Goal: Task Accomplishment & Management: Manage account settings

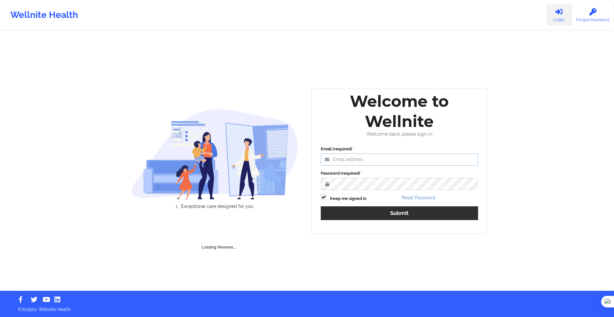
type input "[PERSON_NAME][EMAIL_ADDRESS][DOMAIN_NAME]"
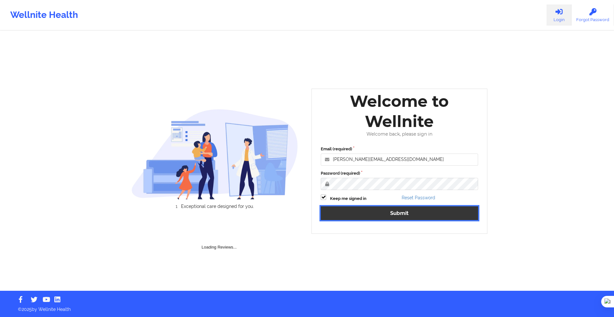
click at [375, 217] on button "Submit" at bounding box center [399, 213] width 157 height 14
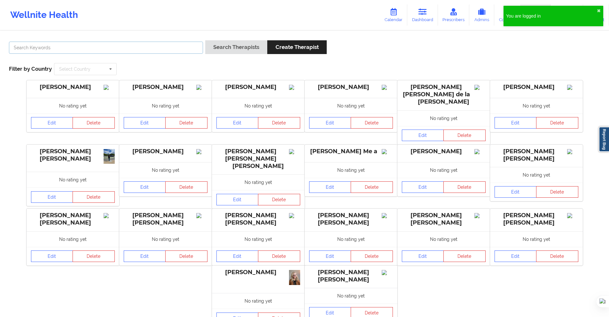
click at [198, 48] on input "text" at bounding box center [106, 48] width 194 height 12
paste input "[PERSON_NAME]"
type input "[PERSON_NAME]"
click at [232, 45] on button "Search Therapists" at bounding box center [236, 47] width 62 height 14
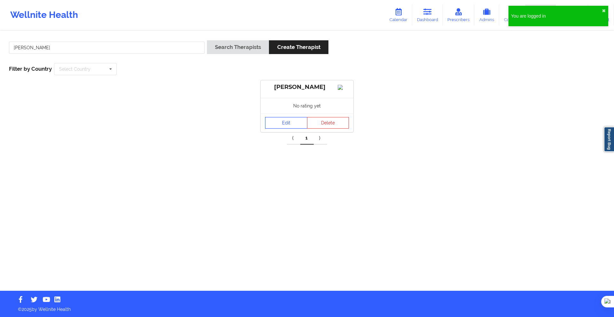
click at [290, 128] on link "Edit" at bounding box center [286, 123] width 42 height 12
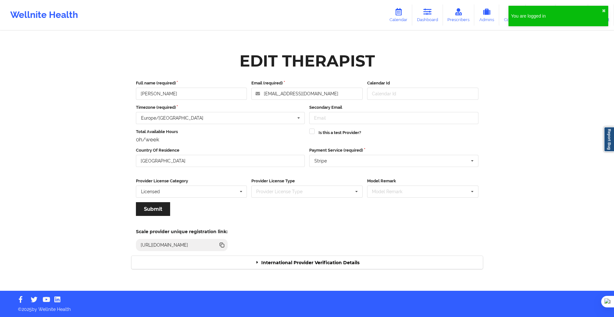
click at [329, 263] on div "International Provider Verification Details" at bounding box center [306, 262] width 351 height 13
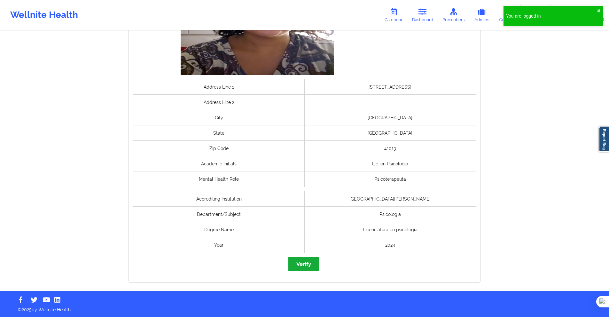
scroll to position [393, 0]
click at [308, 266] on button "Verify" at bounding box center [303, 264] width 31 height 14
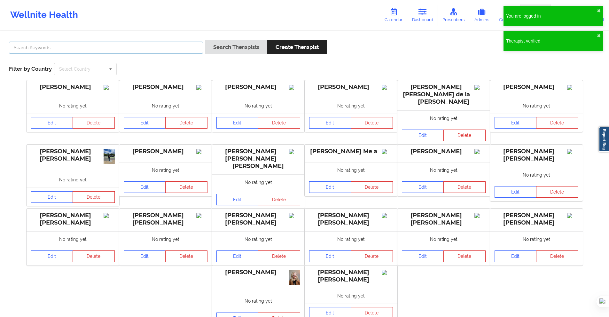
click at [138, 45] on input "text" at bounding box center [106, 48] width 194 height 12
paste input "[PERSON_NAME]"
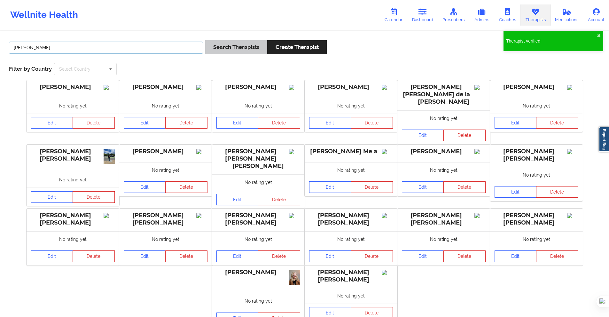
type input "[PERSON_NAME]"
click at [245, 46] on button "Search Therapists" at bounding box center [236, 47] width 62 height 14
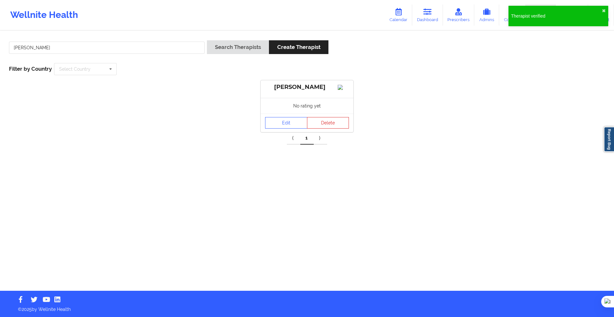
drag, startPoint x: 185, startPoint y: 57, endPoint x: 182, endPoint y: 49, distance: 8.4
click at [185, 56] on div "[PERSON_NAME]" at bounding box center [107, 49] width 200 height 18
click at [182, 48] on input "[PERSON_NAME]" at bounding box center [107, 48] width 196 height 12
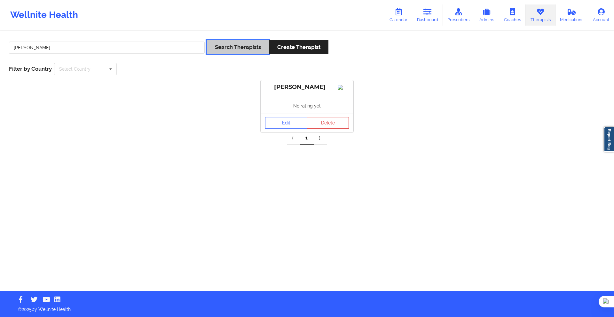
click at [239, 47] on button "Search Therapists" at bounding box center [238, 47] width 62 height 14
click at [273, 128] on link "Edit" at bounding box center [286, 123] width 42 height 12
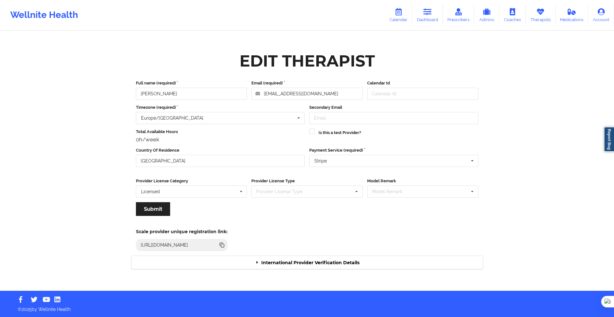
click at [301, 267] on div "Edit Therapist Full name (required) [PERSON_NAME] Email (required) [EMAIL_ADDRE…" at bounding box center [307, 161] width 360 height 225
click at [305, 262] on div "International Provider Verification Details" at bounding box center [306, 262] width 351 height 13
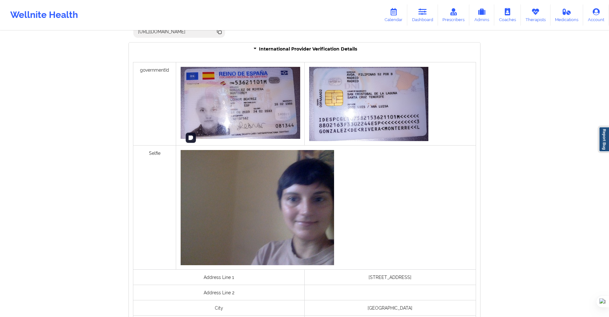
scroll to position [199, 0]
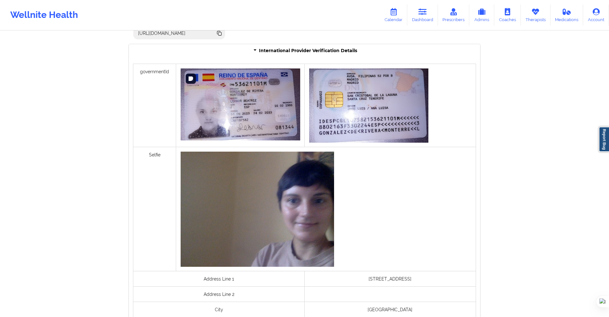
click at [208, 105] on img at bounding box center [241, 104] width 120 height 72
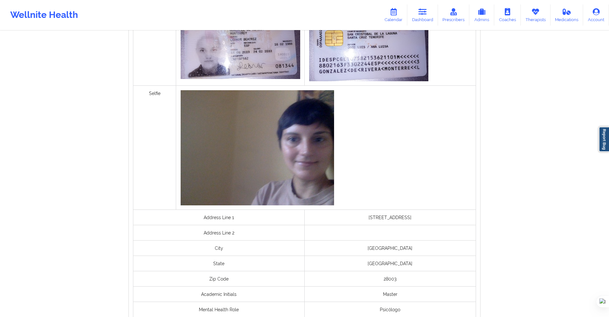
scroll to position [391, 0]
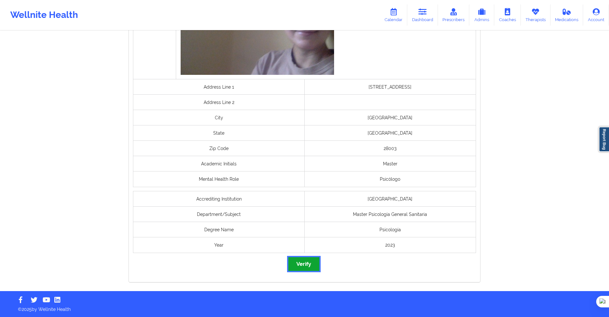
click at [312, 263] on button "Verify" at bounding box center [303, 264] width 31 height 14
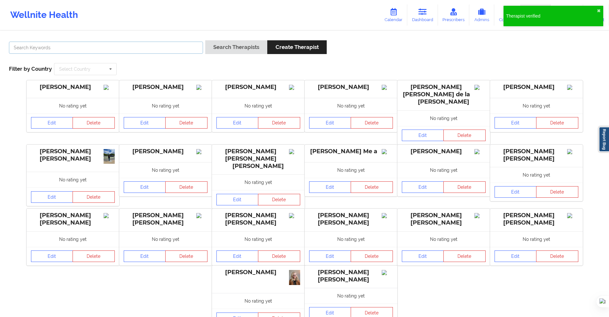
drag, startPoint x: 171, startPoint y: 49, endPoint x: 180, endPoint y: 46, distance: 9.3
click at [171, 49] on input "text" at bounding box center [106, 48] width 194 height 12
paste input "[PERSON_NAME]"
type input "[PERSON_NAME]"
click at [229, 46] on button "Search Therapists" at bounding box center [236, 47] width 62 height 14
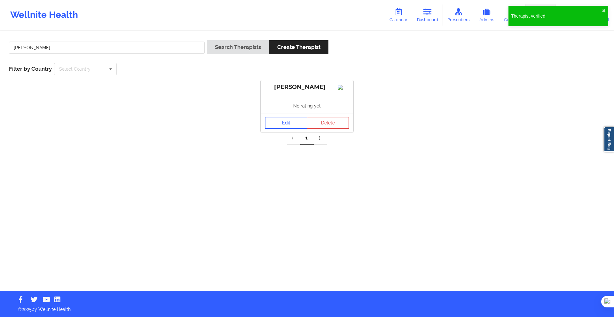
click at [280, 128] on link "Edit" at bounding box center [286, 123] width 42 height 12
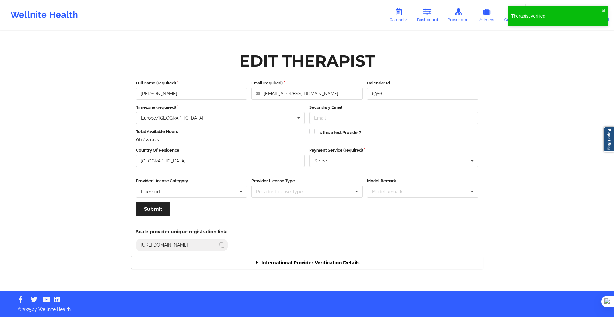
click at [297, 260] on div "International Provider Verification Details" at bounding box center [306, 262] width 351 height 13
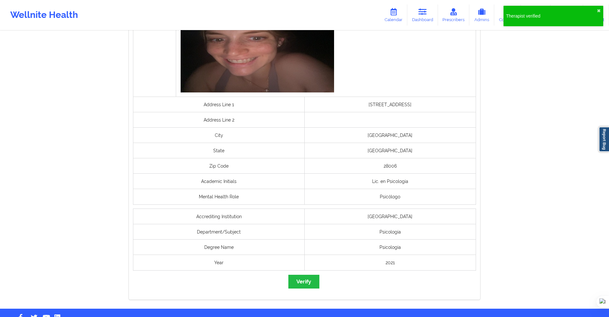
scroll to position [415, 0]
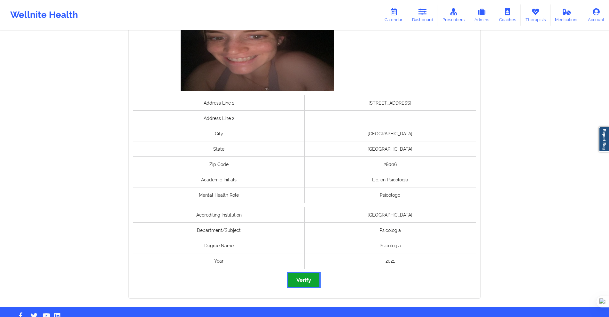
click at [296, 282] on button "Verify" at bounding box center [303, 280] width 31 height 14
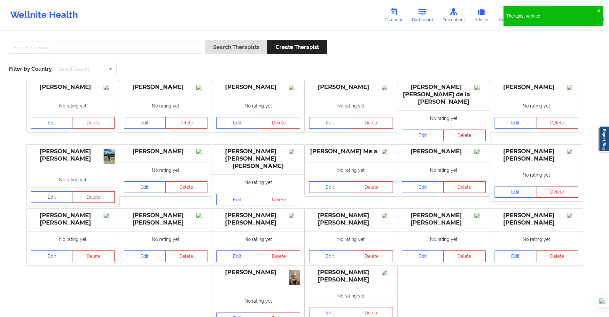
click at [190, 39] on div "Search Therapists Create Therapist Filter by Country Select Country [GEOGRAPHIC…" at bounding box center [304, 58] width 600 height 44
drag, startPoint x: 191, startPoint y: 47, endPoint x: 208, endPoint y: 47, distance: 17.6
click at [191, 47] on input "text" at bounding box center [106, 48] width 194 height 12
paste input "[PERSON_NAME]"
type input "[PERSON_NAME]"
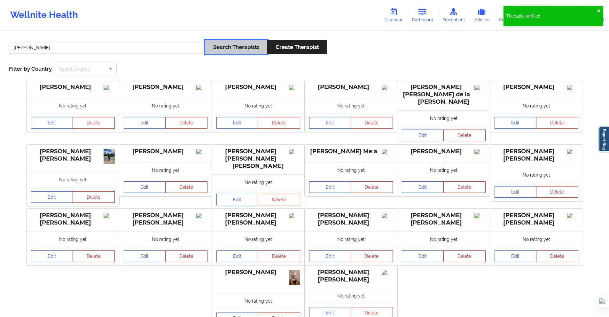
click at [223, 48] on button "Search Therapists" at bounding box center [236, 47] width 62 height 14
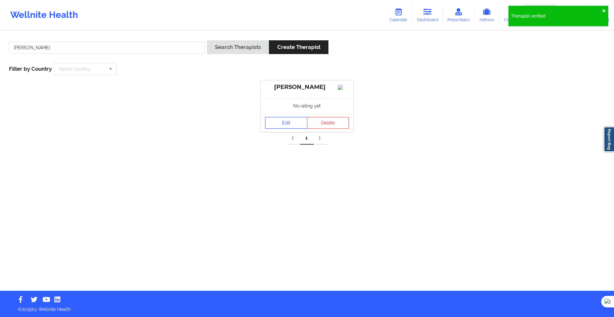
click at [292, 128] on link "Edit" at bounding box center [286, 123] width 42 height 12
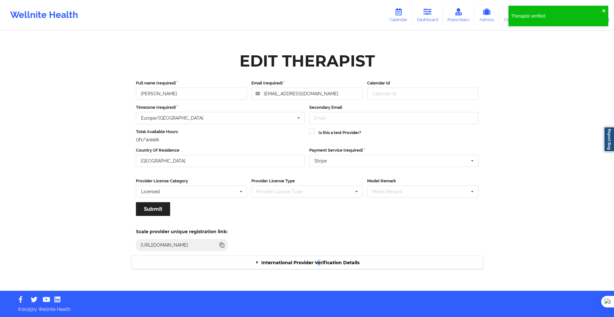
click at [317, 256] on div "International Provider Verification Details" at bounding box center [306, 262] width 351 height 13
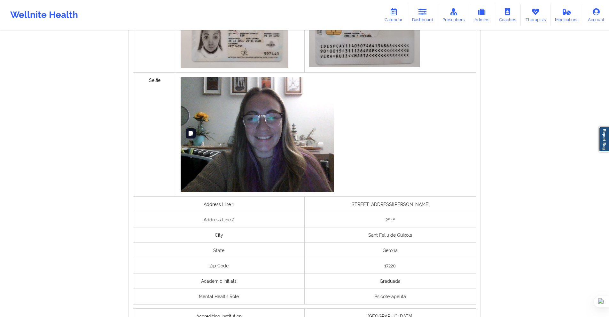
scroll to position [403, 0]
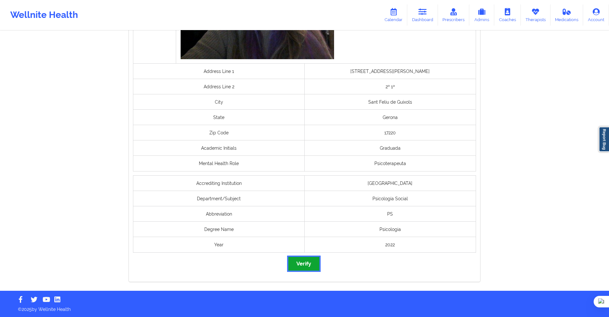
click at [310, 267] on button "Verify" at bounding box center [303, 264] width 31 height 14
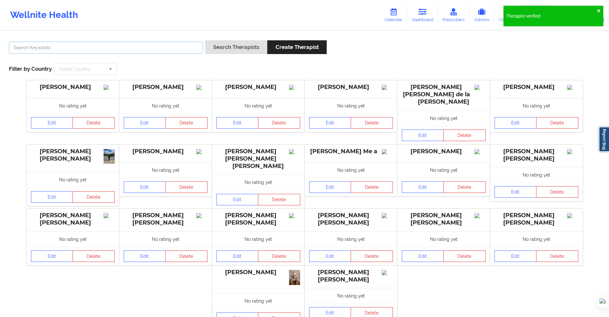
drag, startPoint x: 195, startPoint y: 46, endPoint x: 222, endPoint y: 47, distance: 27.5
click at [196, 46] on input "text" at bounding box center [106, 48] width 194 height 12
paste input "[PERSON_NAME] [PERSON_NAME]"
type input "[PERSON_NAME] [PERSON_NAME]"
click at [227, 47] on button "Search Therapists" at bounding box center [236, 47] width 62 height 14
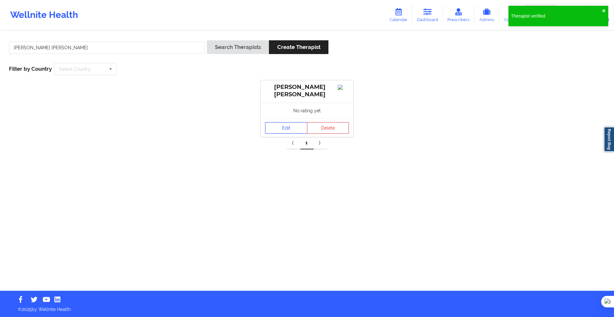
click at [283, 134] on link "Edit" at bounding box center [286, 128] width 42 height 12
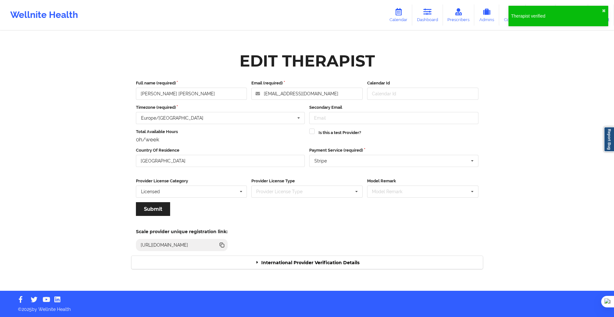
click at [327, 264] on div "International Provider Verification Details" at bounding box center [306, 262] width 351 height 13
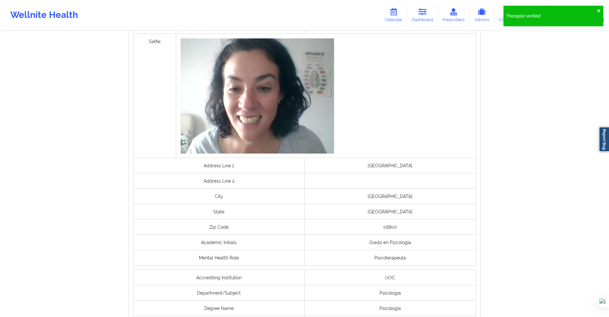
scroll to position [399, 0]
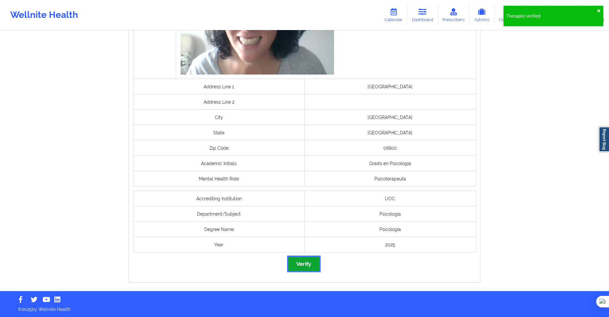
click at [315, 266] on button "Verify" at bounding box center [303, 264] width 31 height 14
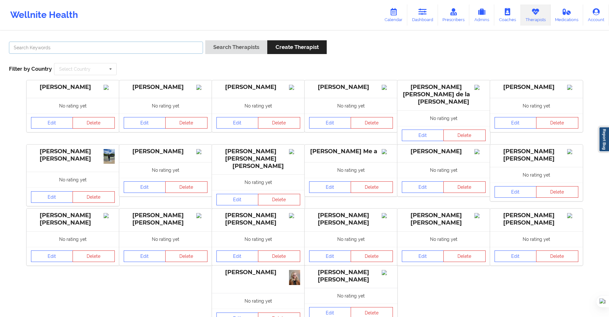
click at [183, 48] on input "text" at bounding box center [106, 48] width 194 height 12
paste input "[PERSON_NAME]"
type input "[PERSON_NAME]"
click at [212, 46] on button "Search Therapists" at bounding box center [236, 47] width 62 height 14
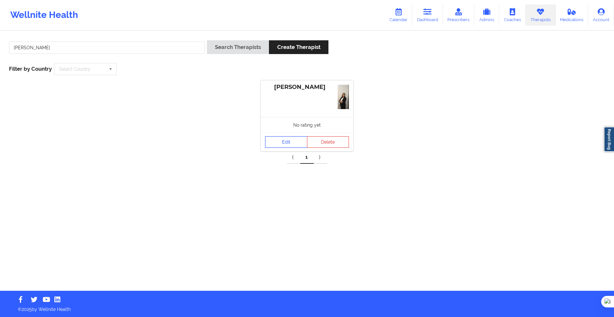
click at [287, 140] on link "Edit" at bounding box center [286, 142] width 42 height 12
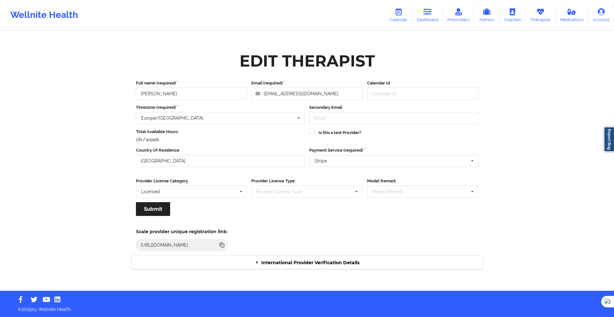
click at [342, 265] on div "International Provider Verification Details" at bounding box center [306, 262] width 351 height 13
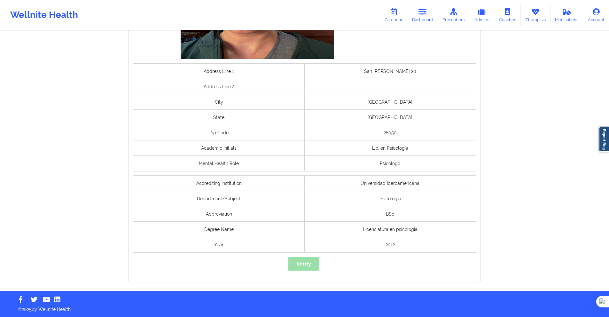
click at [309, 267] on div "governmentId Selfie Address Line [GEOGRAPHIC_DATA][PERSON_NAME] 20 Address Line…" at bounding box center [304, 45] width 351 height 473
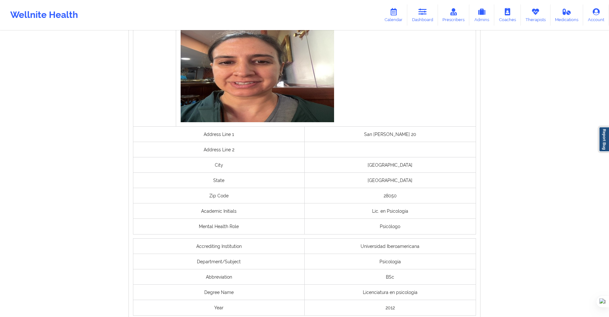
scroll to position [383, 0]
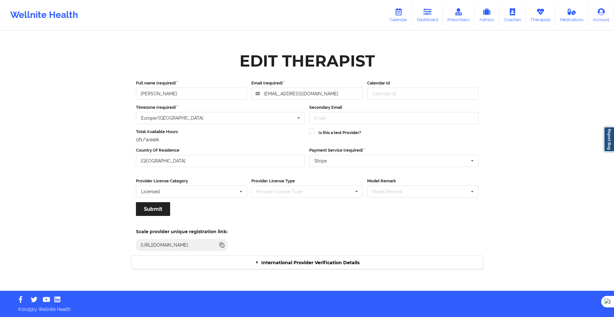
click at [326, 272] on div "Edit Therapist Full name (required) [PERSON_NAME] Email (required) [EMAIL_ADDRE…" at bounding box center [307, 161] width 360 height 225
click at [328, 264] on div "International Provider Verification Details" at bounding box center [306, 262] width 351 height 13
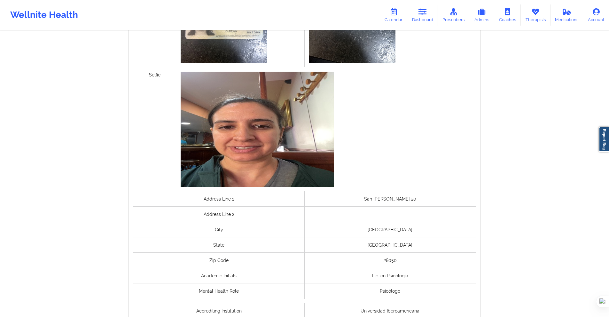
scroll to position [447, 0]
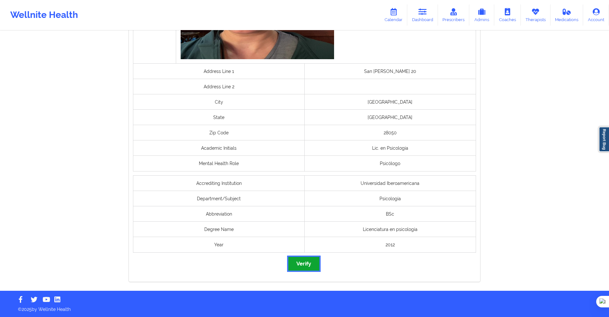
click at [309, 262] on button "Verify" at bounding box center [303, 264] width 31 height 14
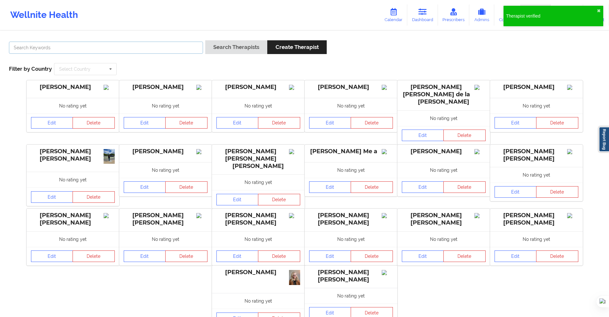
drag, startPoint x: 183, startPoint y: 49, endPoint x: 204, endPoint y: 51, distance: 21.3
click at [183, 50] on input "text" at bounding box center [106, 48] width 194 height 12
paste input "[PERSON_NAME]"
type input "[PERSON_NAME]"
click at [229, 49] on button "Search Therapists" at bounding box center [236, 47] width 62 height 14
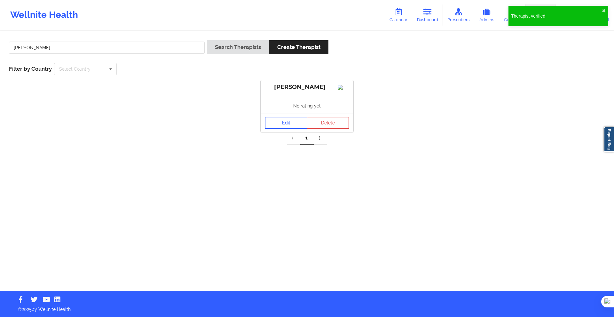
click at [269, 128] on link "Edit" at bounding box center [286, 123] width 42 height 12
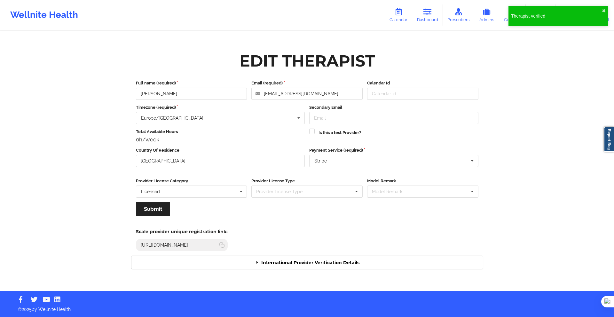
click at [287, 259] on div "International Provider Verification Details" at bounding box center [306, 262] width 351 height 13
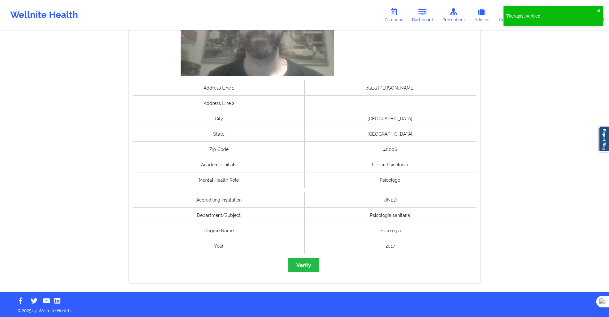
scroll to position [395, 0]
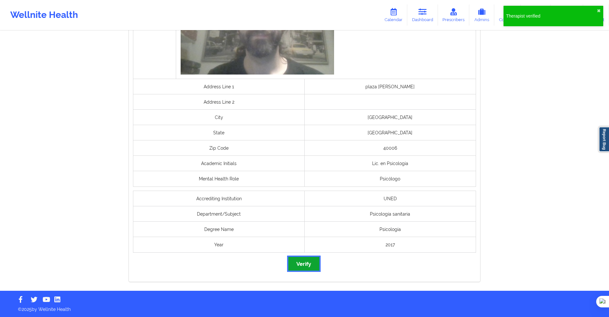
click at [299, 266] on button "Verify" at bounding box center [303, 264] width 31 height 14
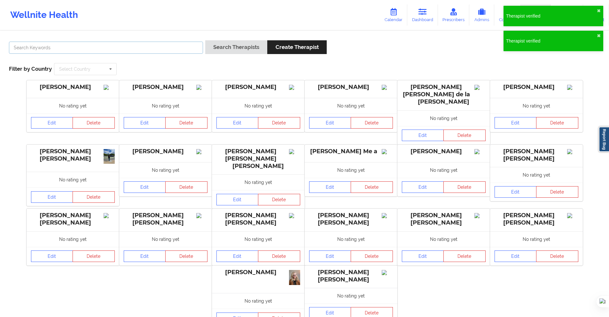
click at [198, 48] on input "text" at bounding box center [106, 48] width 194 height 12
paste input "Ana Isabel de la Calle Vinuesa"
type input "Ana Isabel de la Calle Vinuesa"
click at [214, 47] on button "Search Therapists" at bounding box center [236, 47] width 62 height 14
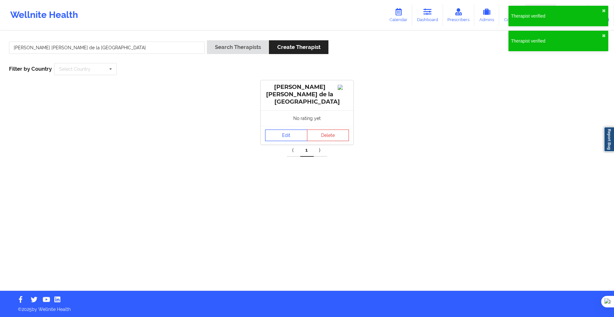
click at [289, 133] on link "Edit" at bounding box center [286, 135] width 42 height 12
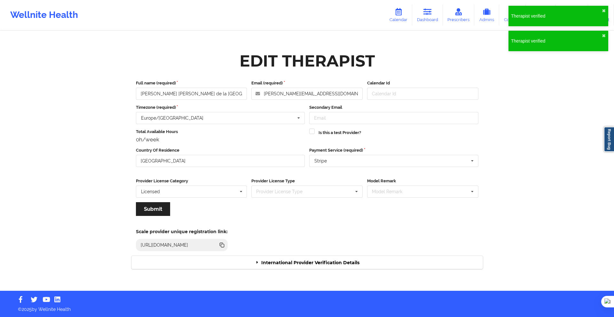
drag, startPoint x: 329, startPoint y: 259, endPoint x: 330, endPoint y: 255, distance: 3.9
click at [329, 259] on div "International Provider Verification Details" at bounding box center [306, 262] width 351 height 13
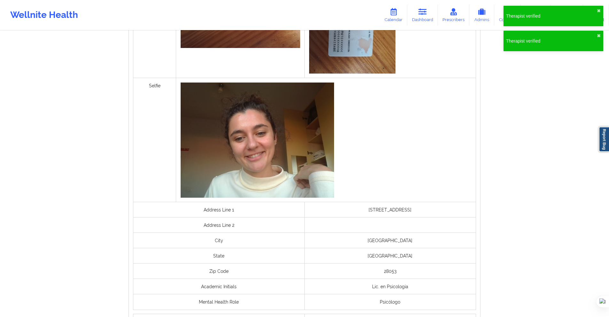
scroll to position [415, 0]
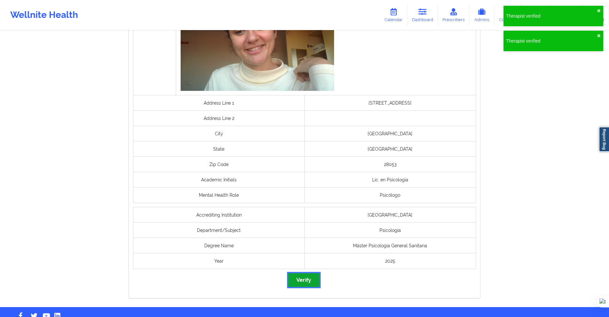
click at [311, 281] on button "Verify" at bounding box center [303, 280] width 31 height 14
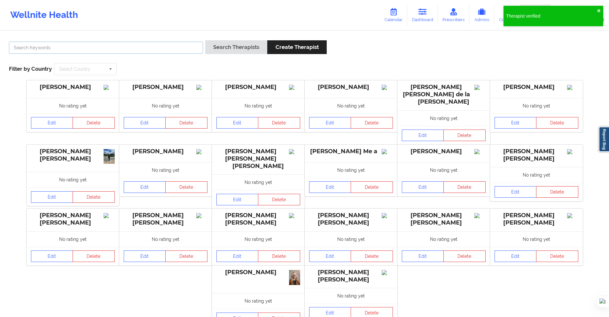
click at [187, 44] on input "text" at bounding box center [106, 48] width 194 height 12
paste input "Daniel Orlando Reslen Bretton"
type input "Daniel Orlando Reslen Bretton"
click at [226, 45] on button "Search Therapists" at bounding box center [236, 47] width 62 height 14
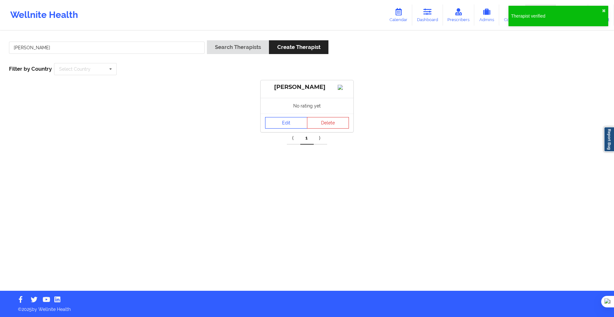
click at [283, 124] on link "Edit" at bounding box center [286, 123] width 42 height 12
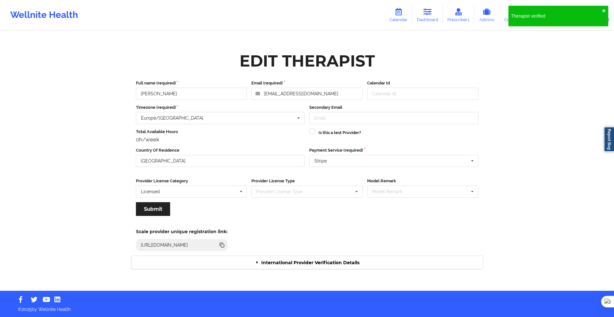
click at [322, 273] on div "Edit Therapist Full name (required) Daniel Orlando Reslen Bretton Email (requir…" at bounding box center [307, 161] width 360 height 225
drag, startPoint x: 320, startPoint y: 263, endPoint x: 320, endPoint y: 259, distance: 3.8
click at [320, 262] on div "International Provider Verification Details" at bounding box center [306, 262] width 351 height 13
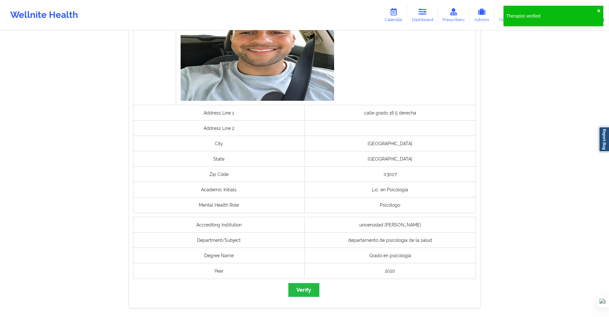
scroll to position [415, 0]
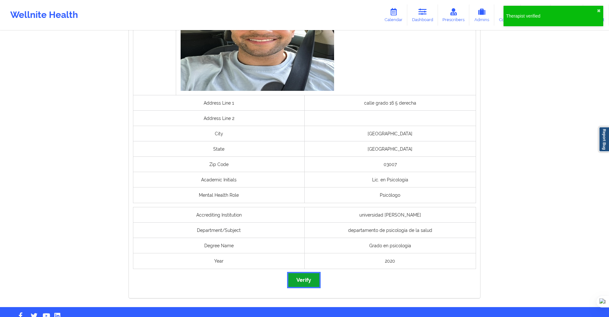
click at [301, 277] on button "Verify" at bounding box center [303, 280] width 31 height 14
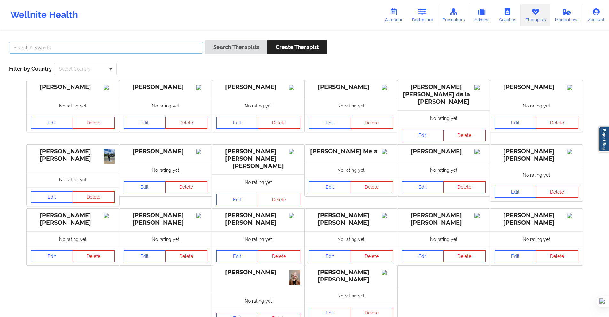
click at [184, 47] on input "text" at bounding box center [106, 48] width 194 height 12
paste input "Carmen María Arenas López"
type input "Carmen María Arenas López"
click at [218, 56] on div "Search Therapists Create Therapist" at bounding box center [265, 49] width 121 height 18
click at [221, 51] on button "Search Therapists" at bounding box center [236, 47] width 62 height 14
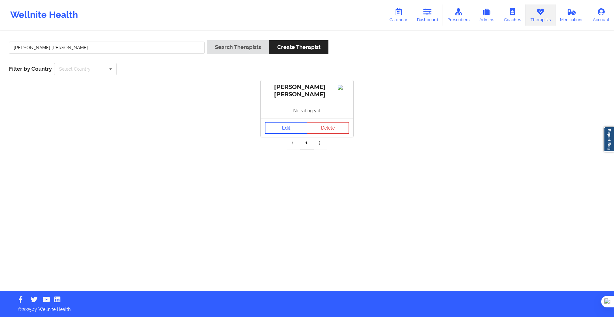
click at [279, 128] on link "Edit" at bounding box center [286, 128] width 42 height 12
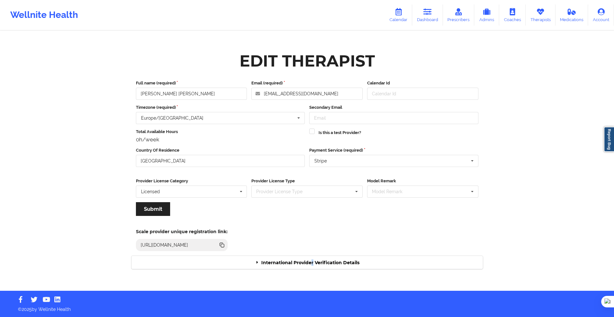
click at [312, 264] on div "International Provider Verification Details" at bounding box center [306, 262] width 351 height 13
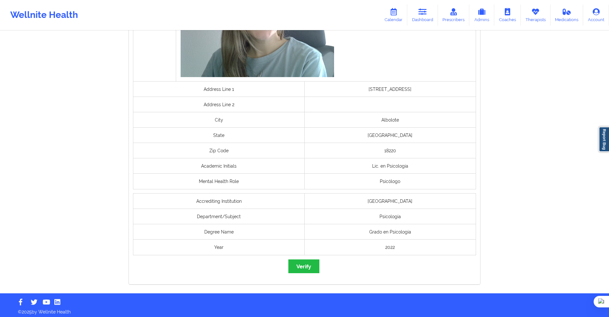
scroll to position [393, 0]
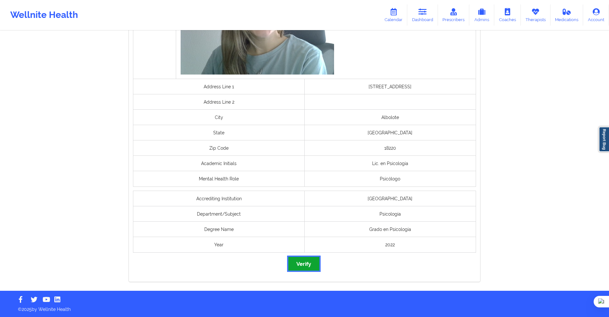
click at [303, 262] on button "Verify" at bounding box center [303, 264] width 31 height 14
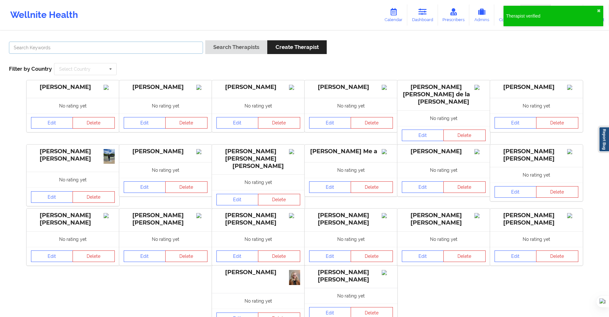
click at [192, 45] on input "text" at bounding box center [106, 48] width 194 height 12
paste input "Lucia Melita"
type input "Lucia Melita"
click at [229, 56] on div "Search Therapists Create Therapist" at bounding box center [265, 49] width 121 height 18
click at [223, 55] on div "Search Therapists Create Therapist" at bounding box center [265, 49] width 121 height 18
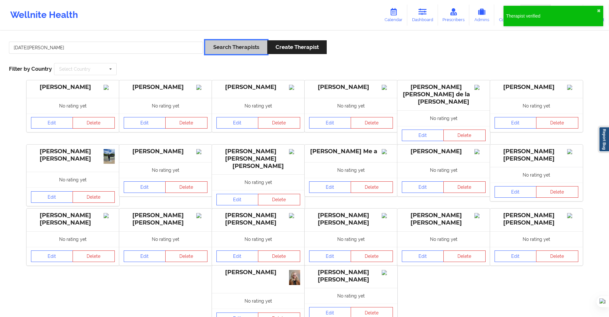
click at [230, 53] on button "Search Therapists" at bounding box center [236, 47] width 62 height 14
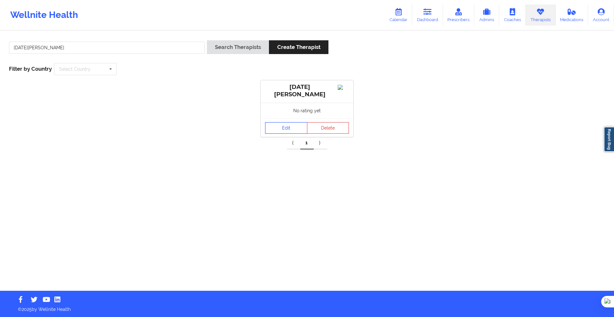
click at [280, 126] on link "Edit" at bounding box center [286, 128] width 42 height 12
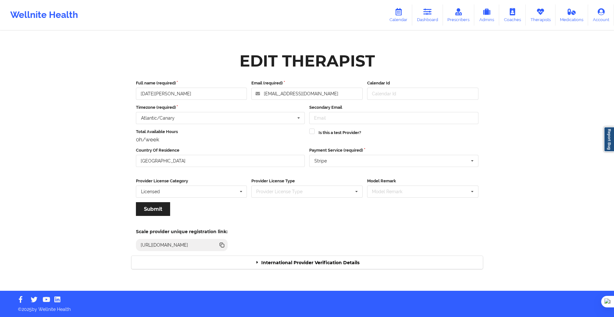
click at [344, 270] on div "Edit Therapist Full name (required) Lucia Melita Email (required) lic.lmelita@g…" at bounding box center [307, 161] width 360 height 225
click at [345, 252] on div "Edit Therapist Full name (required) Lucia Melita Email (required) lic.lmelita@g…" at bounding box center [307, 161] width 360 height 225
click at [365, 262] on div "International Provider Verification Details" at bounding box center [306, 262] width 351 height 13
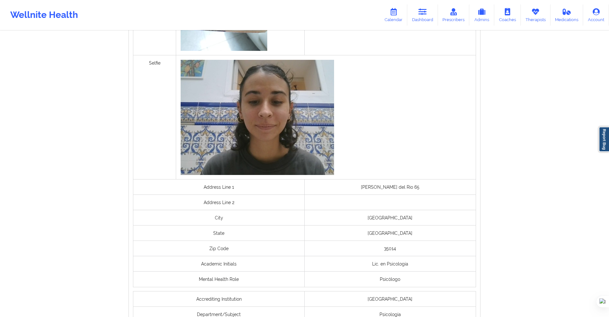
scroll to position [447, 0]
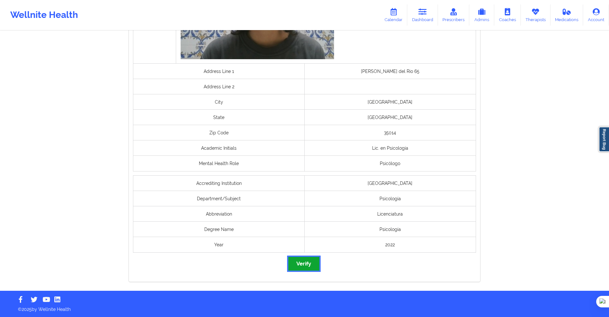
click at [308, 261] on button "Verify" at bounding box center [303, 264] width 31 height 14
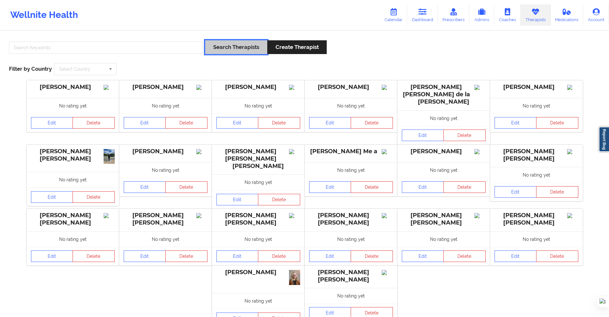
click at [209, 49] on button "Search Therapists" at bounding box center [236, 47] width 62 height 14
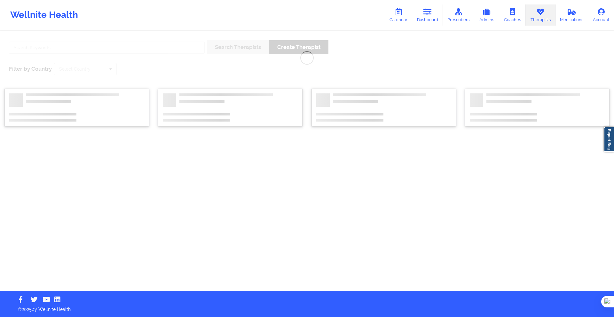
click at [198, 45] on div "Search Therapists Create Therapist Filter by Country Select Country [GEOGRAPHIC…" at bounding box center [307, 160] width 614 height 259
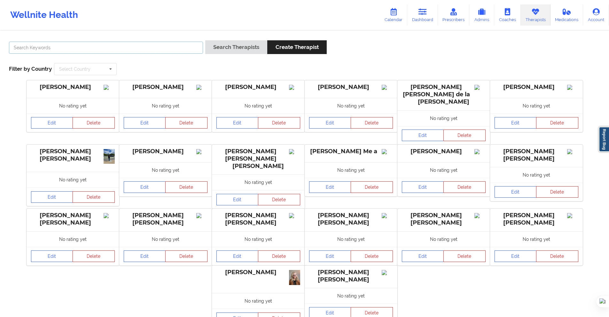
click at [193, 46] on input "text" at bounding box center [106, 48] width 194 height 12
paste input "ROCIO FERNANDEZ LOPEZ"
type input "ROCIO FERNANDEZ LOPEZ"
click at [217, 45] on button "Search Therapists" at bounding box center [236, 47] width 62 height 14
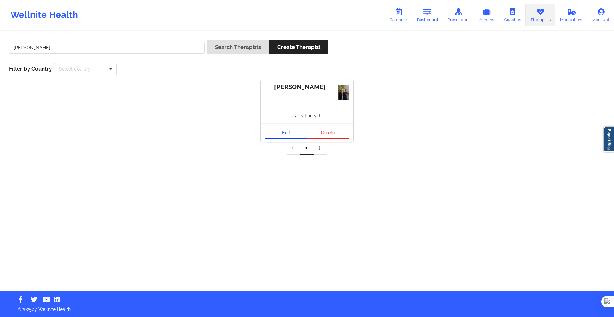
click at [288, 132] on link "Edit" at bounding box center [286, 133] width 42 height 12
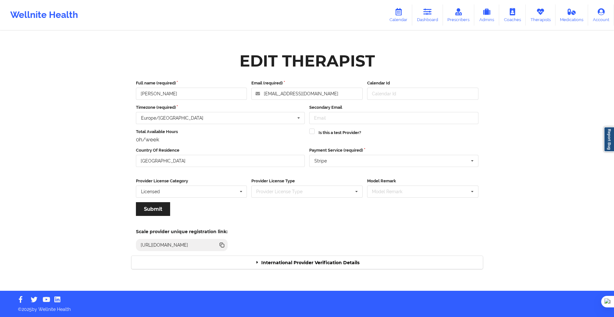
click at [330, 261] on div "International Provider Verification Details" at bounding box center [306, 262] width 351 height 13
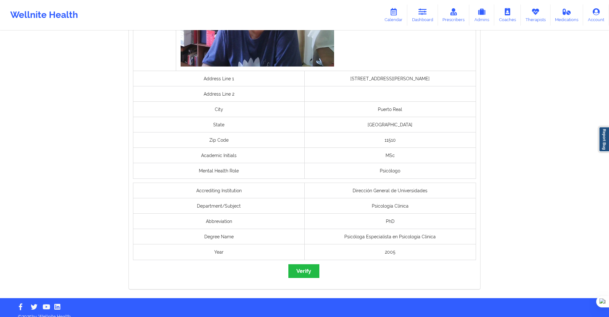
scroll to position [447, 0]
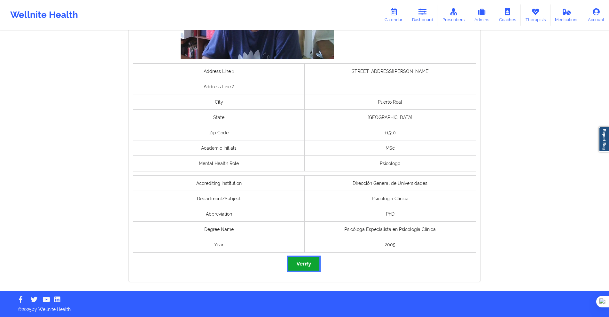
click at [307, 263] on button "Verify" at bounding box center [303, 264] width 31 height 14
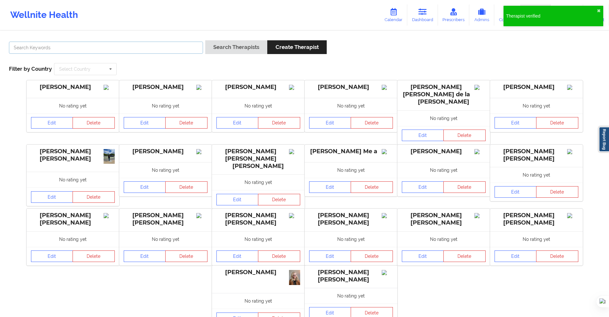
click at [177, 51] on input "text" at bounding box center [106, 48] width 194 height 12
paste input "Noelia Fernández Ventureira"
type input "Noelia Fernández Ventureira"
click at [233, 49] on button "Search Therapists" at bounding box center [236, 47] width 62 height 14
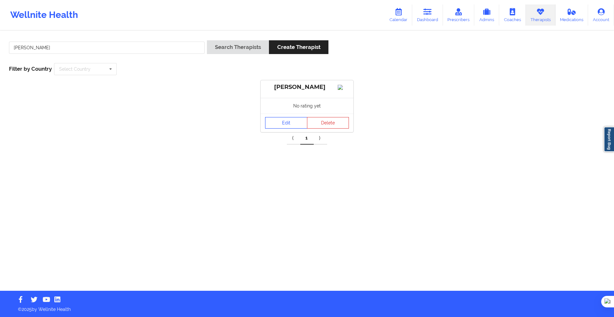
click at [282, 128] on link "Edit" at bounding box center [286, 123] width 42 height 12
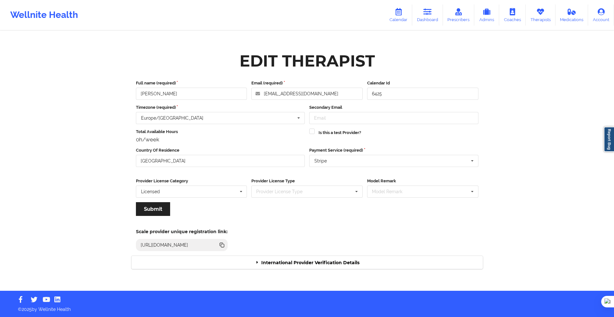
click at [351, 261] on div "International Provider Verification Details" at bounding box center [306, 262] width 351 height 13
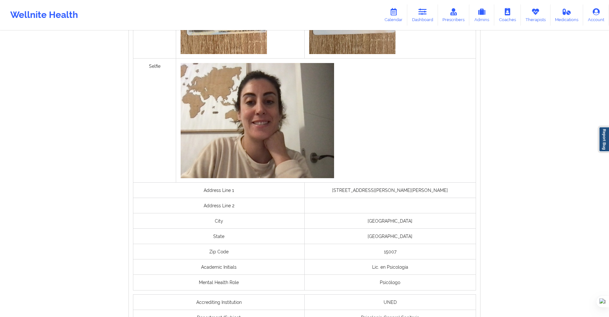
scroll to position [432, 0]
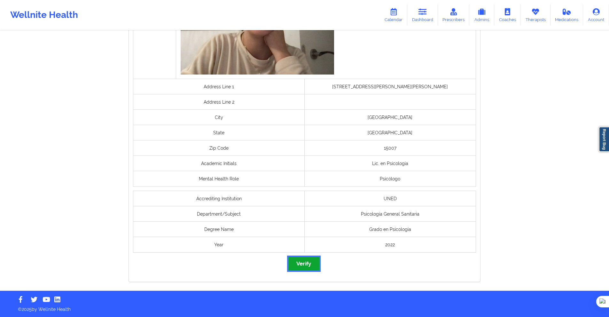
click at [308, 262] on button "Verify" at bounding box center [303, 264] width 31 height 14
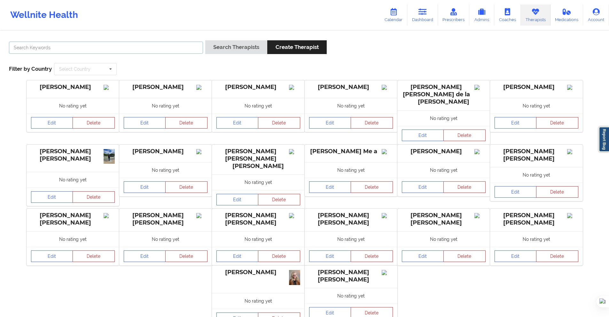
drag, startPoint x: 186, startPoint y: 43, endPoint x: 199, endPoint y: 47, distance: 13.9
click at [186, 43] on input "text" at bounding box center [106, 48] width 194 height 12
paste input "Erik Mariño López"
type input "Erik Mariño López"
click at [213, 48] on button "Search Therapists" at bounding box center [236, 47] width 62 height 14
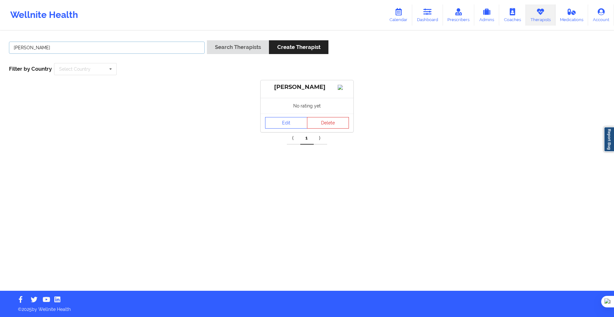
click at [179, 50] on input "Erik Mariño López" at bounding box center [107, 48] width 196 height 12
click at [263, 125] on div "Edit Delete" at bounding box center [306, 122] width 93 height 19
click at [277, 128] on link "Edit" at bounding box center [286, 123] width 42 height 12
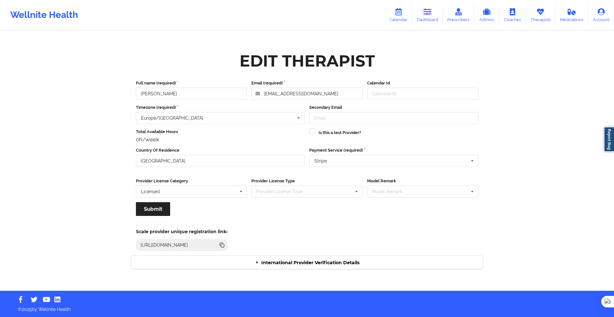
click at [311, 267] on div "International Provider Verification Details" at bounding box center [306, 262] width 351 height 13
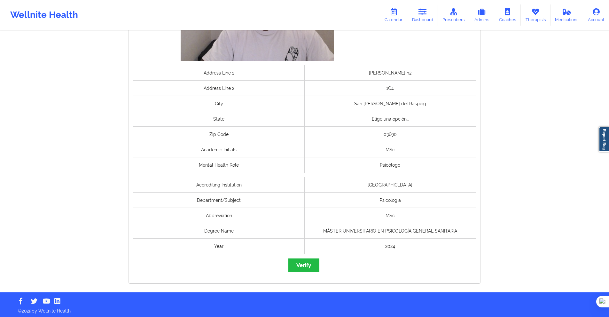
scroll to position [447, 0]
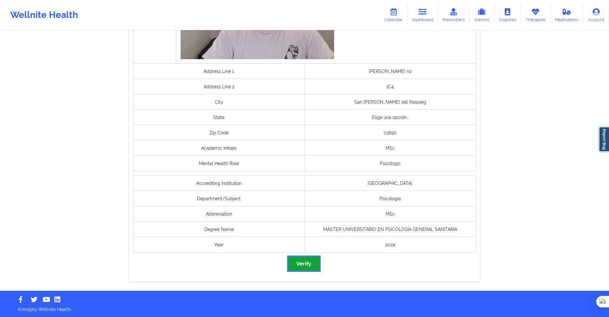
click at [309, 263] on button "Verify" at bounding box center [303, 264] width 31 height 14
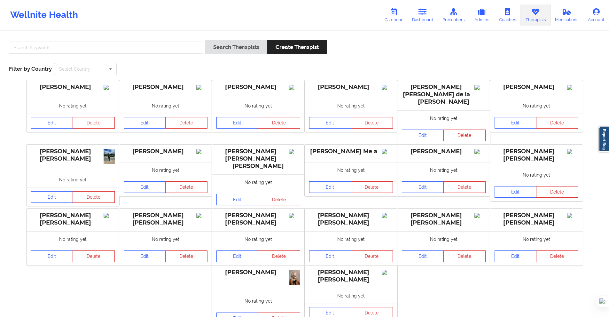
click at [204, 41] on div "Search Therapists Create Therapist Filter by Country Select Country Australia C…" at bounding box center [304, 187] width 609 height 313
click at [196, 49] on input "text" at bounding box center [106, 48] width 194 height 12
paste input "Rosa Jiménez"
type input "Rosa Jiménez"
drag, startPoint x: 211, startPoint y: 49, endPoint x: 180, endPoint y: 15, distance: 45.4
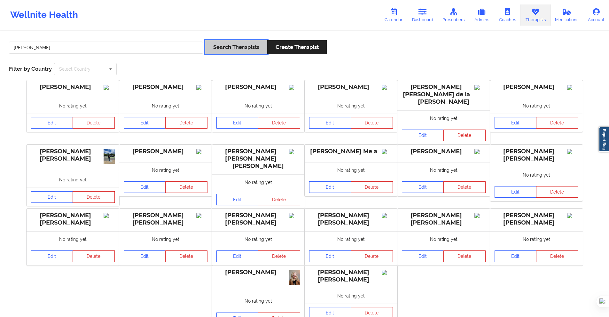
click at [211, 48] on button "Search Therapists" at bounding box center [236, 47] width 62 height 14
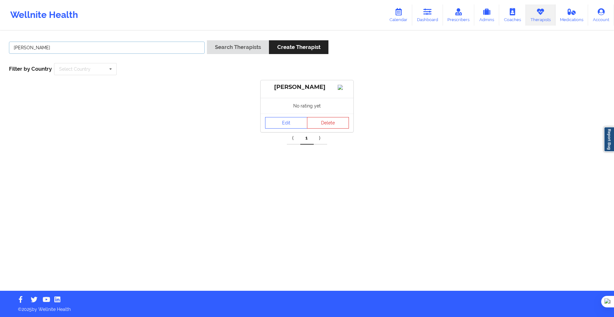
click at [156, 45] on input "Rosa Jiménez" at bounding box center [107, 48] width 196 height 12
click at [278, 128] on link "Edit" at bounding box center [286, 123] width 42 height 12
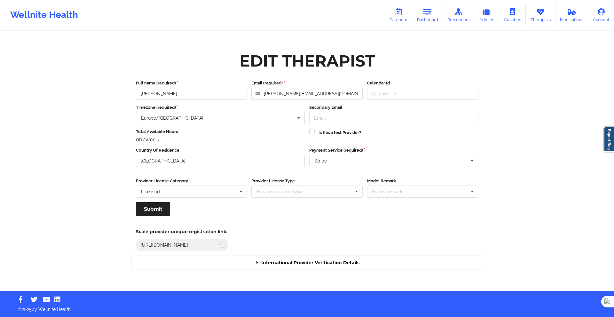
click at [326, 259] on div "International Provider Verification Details" at bounding box center [306, 262] width 351 height 13
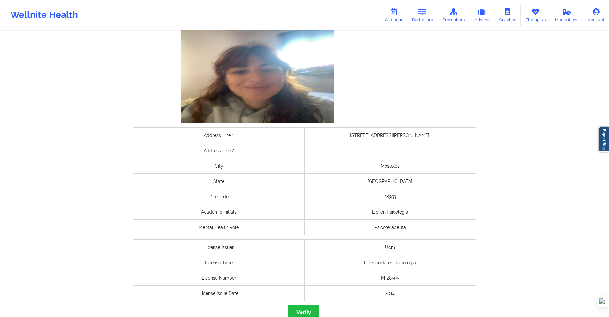
scroll to position [384, 0]
click at [304, 307] on button "Verify" at bounding box center [303, 312] width 31 height 14
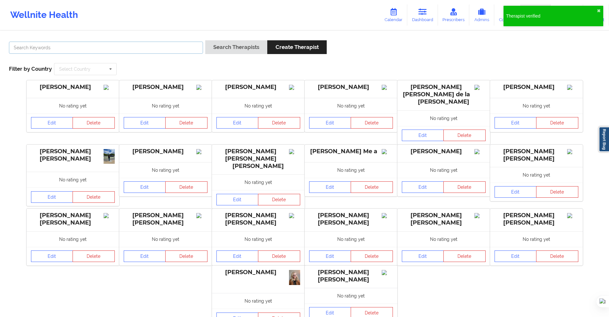
click at [183, 45] on input "text" at bounding box center [106, 48] width 194 height 12
paste input "Maria González de la Riva Paniagua"
type input "Maria González de la Riva Paniagua"
click at [224, 48] on button "Search Therapists" at bounding box center [236, 47] width 62 height 14
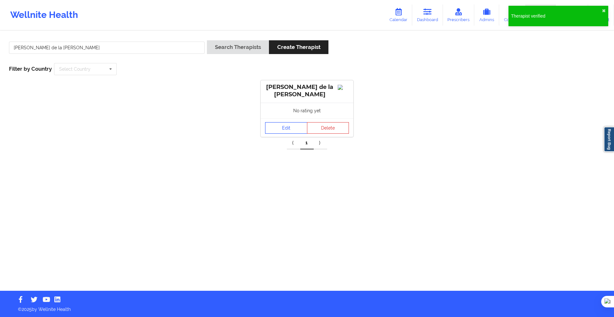
click at [300, 130] on link "Edit" at bounding box center [286, 128] width 42 height 12
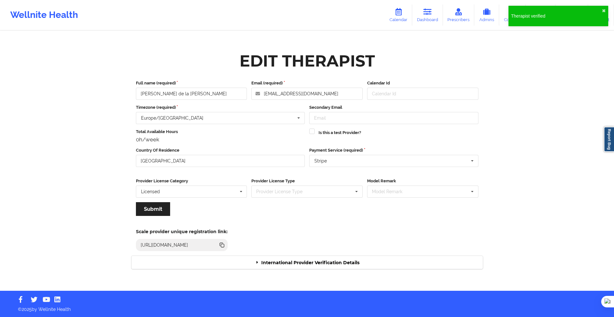
click at [349, 270] on div "Edit Therapist Full name (required) Maria González de la Riva Paniagua Email (r…" at bounding box center [307, 161] width 360 height 225
click at [349, 268] on div "International Provider Verification Details" at bounding box center [306, 262] width 351 height 13
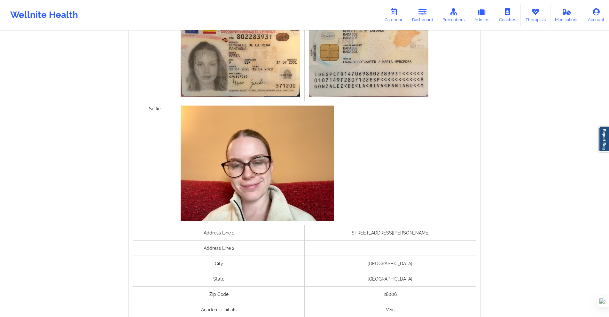
scroll to position [384, 0]
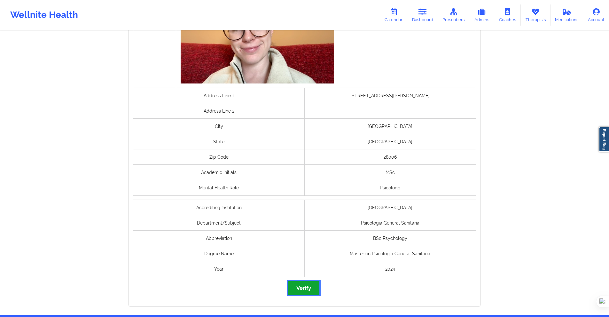
click at [309, 284] on button "Verify" at bounding box center [303, 288] width 31 height 14
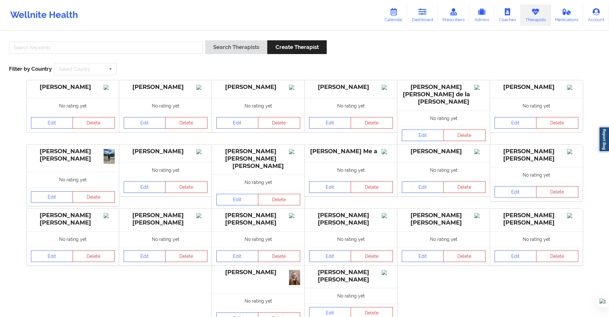
click at [160, 41] on div at bounding box center [106, 49] width 198 height 18
click at [163, 43] on input "text" at bounding box center [106, 48] width 194 height 12
paste input "Cristina Rodríguez Blanco"
type input "Cristina Rodríguez Blanco"
click at [223, 50] on button "Search Therapists" at bounding box center [236, 47] width 62 height 14
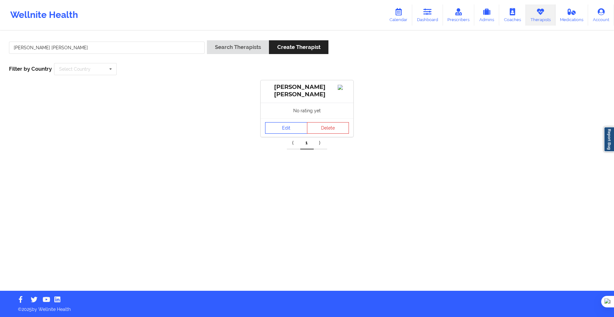
click at [289, 132] on link "Edit" at bounding box center [286, 128] width 42 height 12
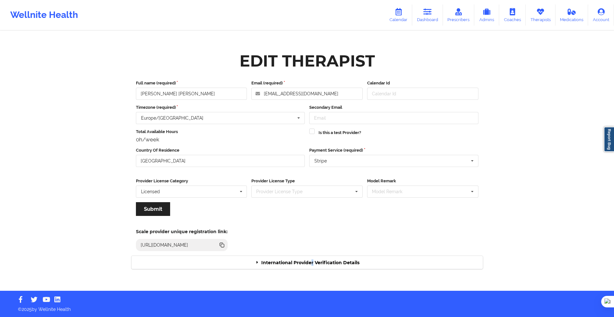
click at [312, 262] on div "International Provider Verification Details" at bounding box center [306, 262] width 351 height 13
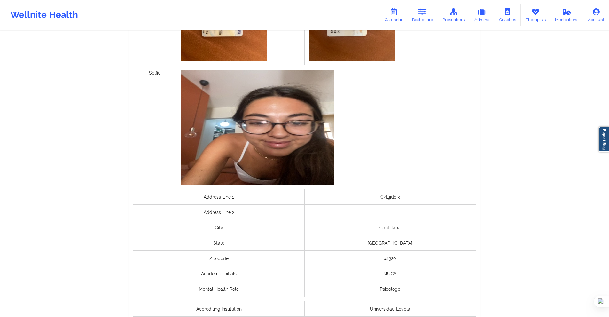
scroll to position [432, 0]
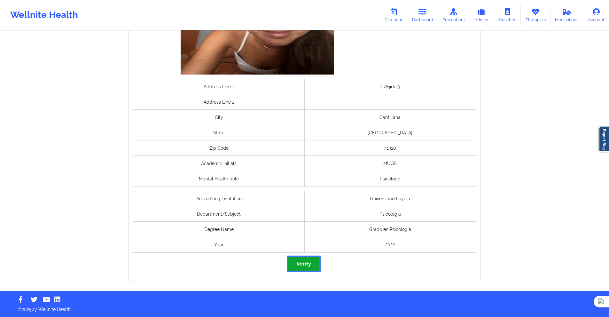
click at [309, 267] on button "Verify" at bounding box center [303, 264] width 31 height 14
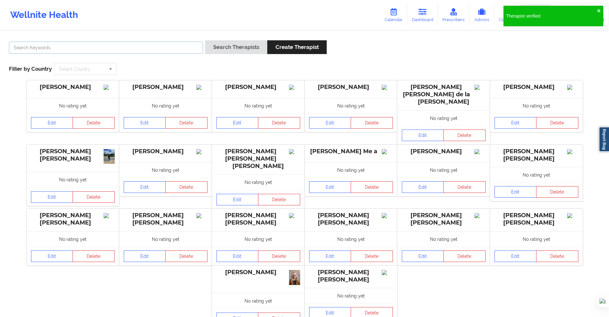
click at [183, 50] on input "text" at bounding box center [106, 48] width 194 height 12
paste input "Ainhoa Casas CAno"
type input "Ainhoa Casas CAno"
click at [208, 47] on button "Search Therapists" at bounding box center [236, 47] width 62 height 14
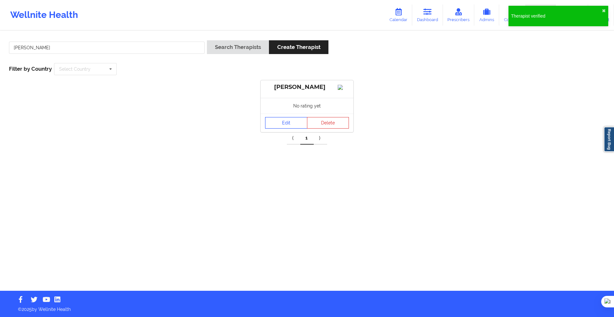
click at [293, 128] on link "Edit" at bounding box center [286, 123] width 42 height 12
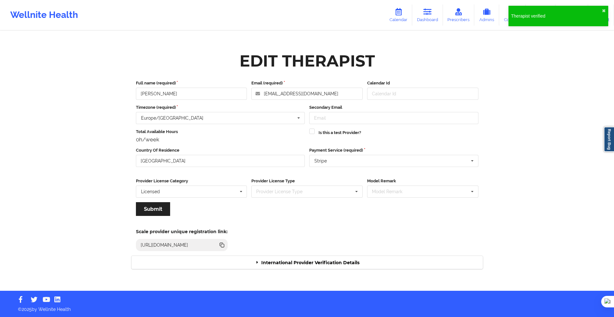
click at [356, 264] on div "International Provider Verification Details" at bounding box center [306, 262] width 351 height 13
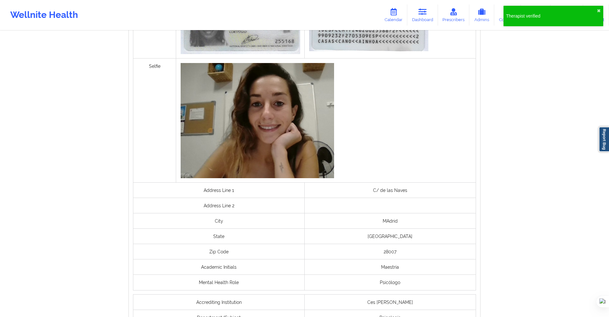
scroll to position [408, 0]
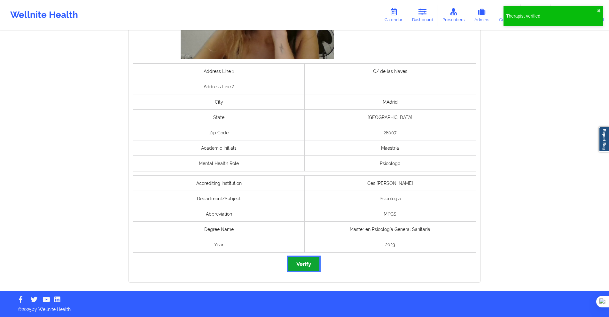
click at [315, 268] on button "Verify" at bounding box center [303, 264] width 31 height 14
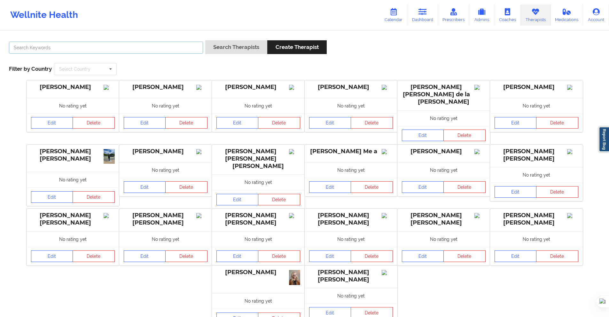
click at [193, 45] on input "text" at bounding box center [106, 48] width 194 height 12
paste input "Miralles Llovet María Brígida"
type input "Miralles Llovet María Brígida"
drag, startPoint x: 215, startPoint y: 44, endPoint x: 213, endPoint y: 50, distance: 6.2
click at [215, 44] on button "Search Therapists" at bounding box center [236, 47] width 62 height 14
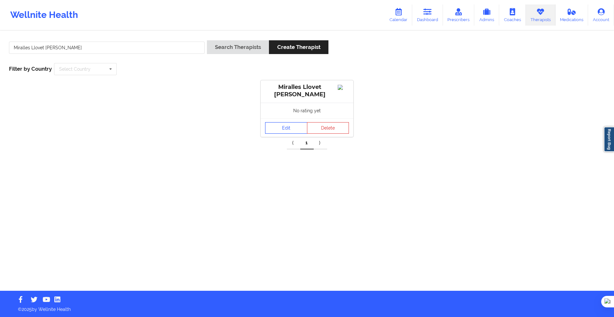
click at [266, 129] on link "Edit" at bounding box center [286, 128] width 42 height 12
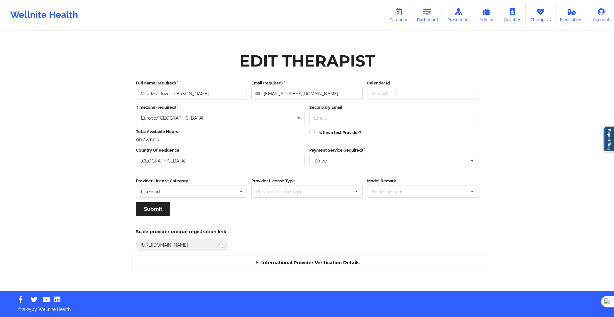
click at [293, 268] on div "International Provider Verification Details" at bounding box center [306, 262] width 351 height 13
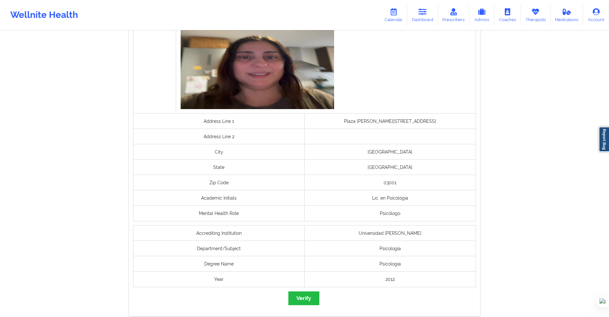
scroll to position [432, 0]
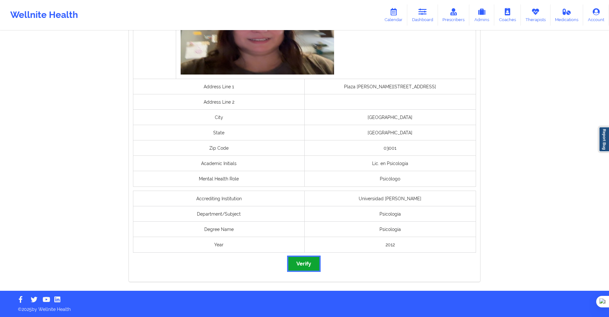
click at [303, 259] on button "Verify" at bounding box center [303, 264] width 31 height 14
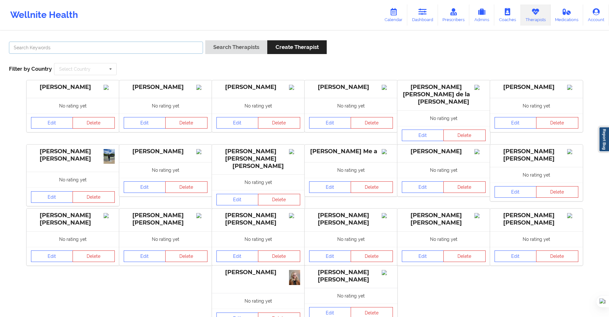
click at [191, 47] on input "text" at bounding box center [106, 48] width 194 height 12
paste input "Celia Nogueira García"
type input "Celia Nogueira García"
click at [223, 48] on button "Search Therapists" at bounding box center [236, 47] width 62 height 14
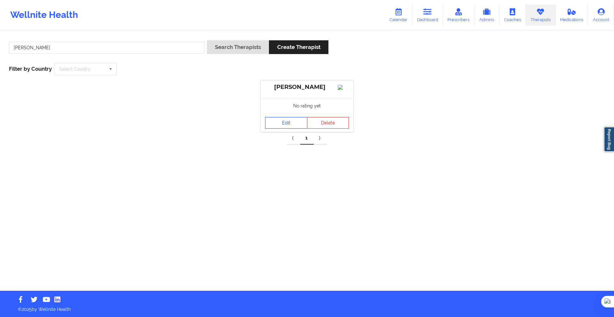
click at [283, 128] on link "Edit" at bounding box center [286, 123] width 42 height 12
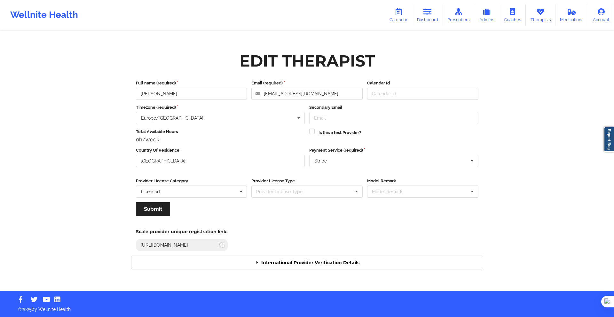
click at [299, 257] on div "International Provider Verification Details" at bounding box center [306, 262] width 351 height 13
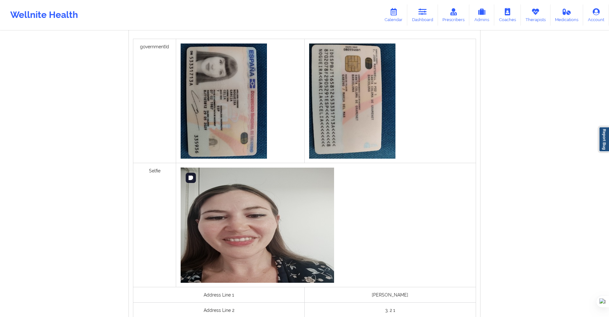
scroll to position [415, 0]
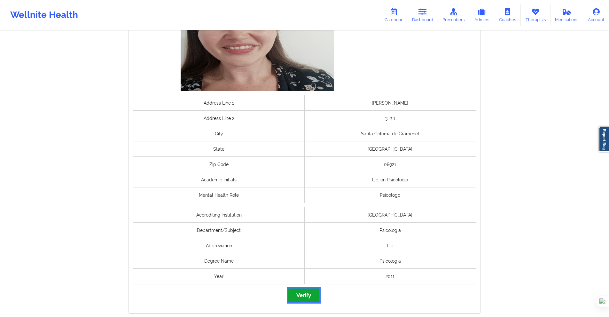
click at [306, 292] on button "Verify" at bounding box center [303, 295] width 31 height 14
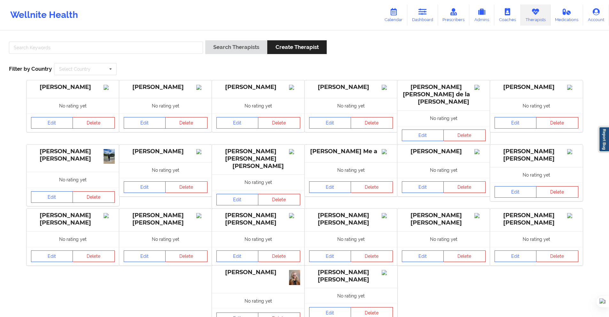
click at [203, 49] on div at bounding box center [106, 49] width 198 height 18
click at [196, 48] on input "text" at bounding box center [106, 48] width 194 height 12
paste input "Sara Noguero Alegre"
type input "Sara Noguero Alegre"
click at [222, 50] on button "Search Therapists" at bounding box center [236, 47] width 62 height 14
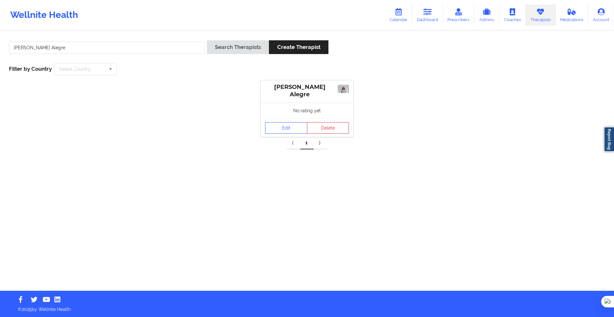
click at [269, 132] on div "Edit Delete" at bounding box center [306, 127] width 93 height 19
click at [272, 132] on div "Edit Delete" at bounding box center [306, 127] width 93 height 19
click at [270, 130] on link "Edit" at bounding box center [286, 128] width 42 height 12
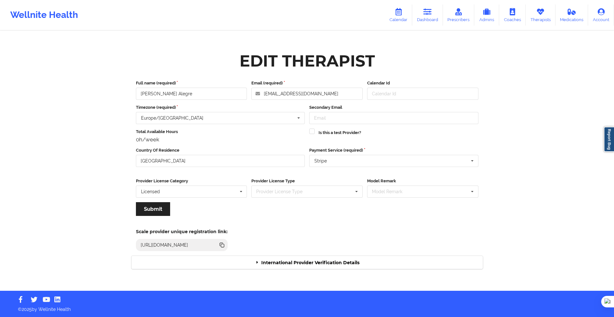
click at [291, 258] on div "International Provider Verification Details" at bounding box center [306, 262] width 351 height 13
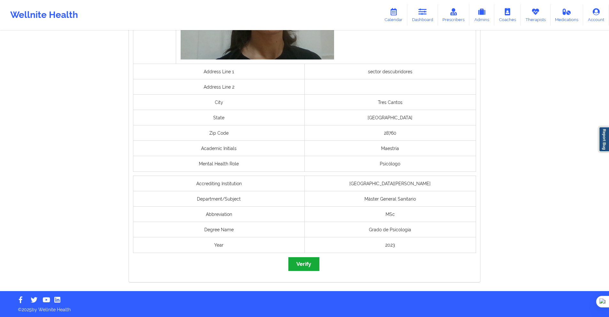
scroll to position [413, 0]
click at [305, 264] on button "Verify" at bounding box center [303, 264] width 31 height 14
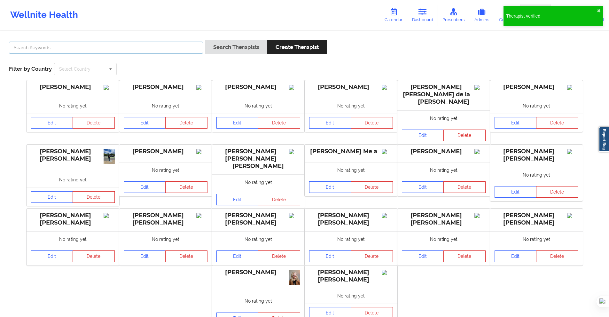
click at [178, 49] on input "text" at bounding box center [106, 48] width 194 height 12
paste input "Javier Domínguez Gil de Muro"
type input "Javier Domínguez Gil de Muro"
click at [230, 53] on button "Search Therapists" at bounding box center [236, 47] width 62 height 14
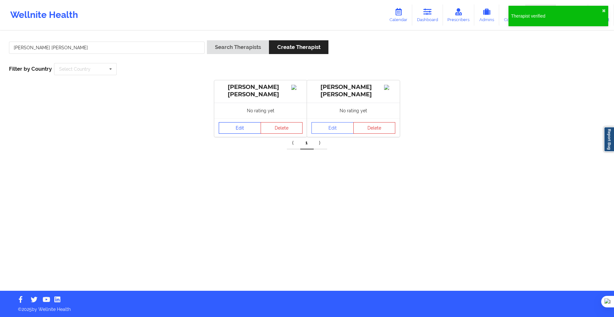
click at [246, 131] on link "Edit" at bounding box center [240, 128] width 42 height 12
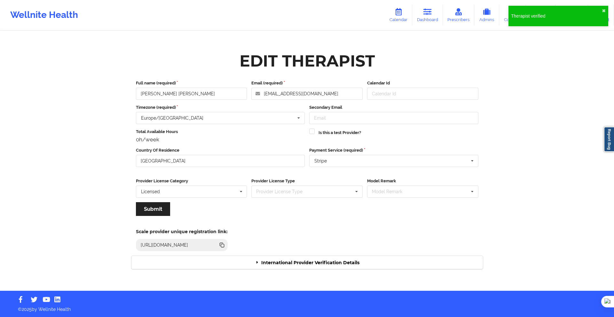
click at [282, 258] on div "International Provider Verification Details" at bounding box center [306, 262] width 351 height 13
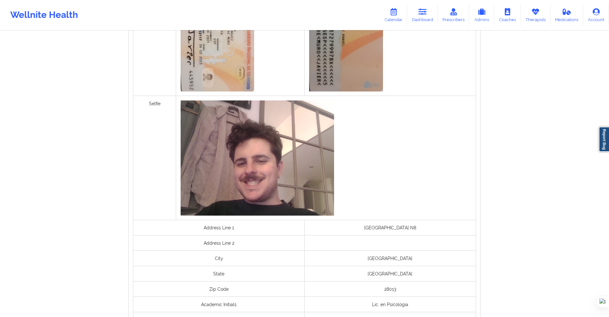
scroll to position [432, 0]
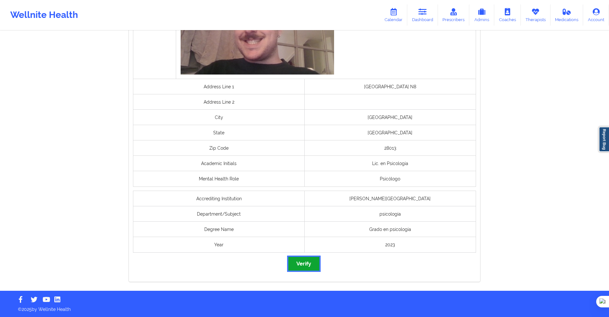
click at [302, 267] on button "Verify" at bounding box center [303, 264] width 31 height 14
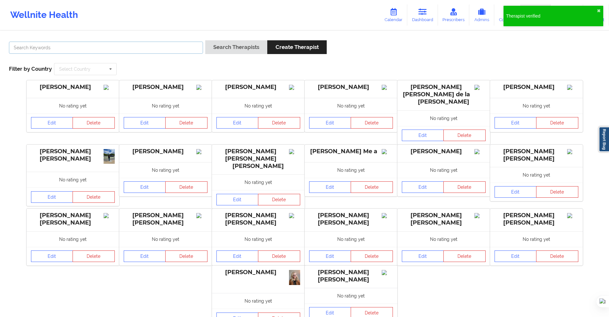
click at [174, 52] on input "text" at bounding box center [106, 48] width 194 height 12
paste input "Javier Domínguez Gil de Muro"
type input "Javier Domínguez Gil de Muro"
click at [220, 50] on button "Search Therapists" at bounding box center [236, 47] width 62 height 14
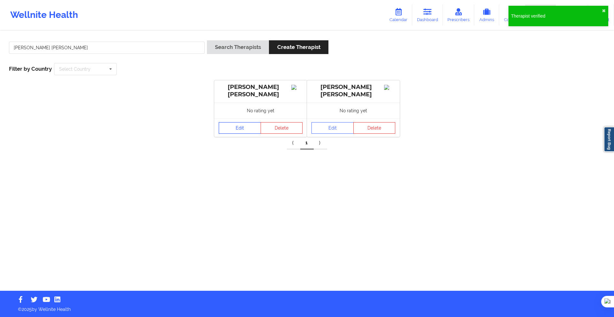
click at [244, 127] on link "Edit" at bounding box center [240, 128] width 42 height 12
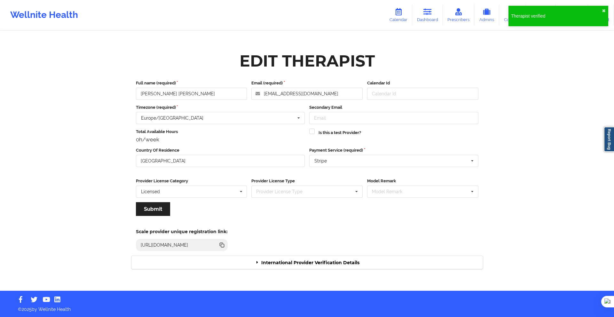
click at [322, 254] on div "Scale provider unique registration link: https://www.wellnite.co/practice/regis…" at bounding box center [307, 237] width 360 height 35
click at [322, 261] on div "International Provider Verification Details" at bounding box center [306, 262] width 351 height 13
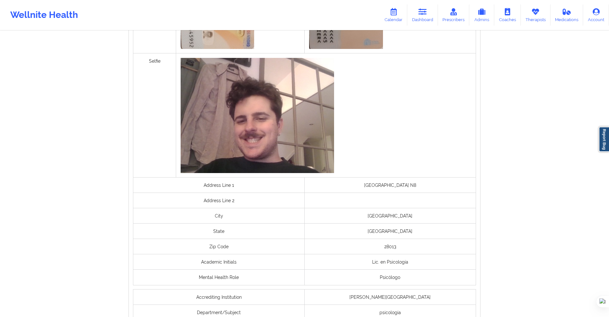
scroll to position [292, 0]
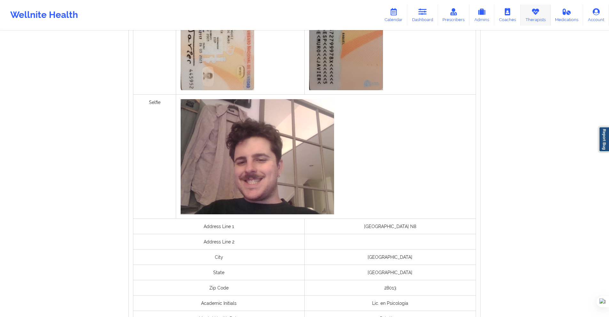
click at [539, 13] on icon at bounding box center [535, 11] width 8 height 7
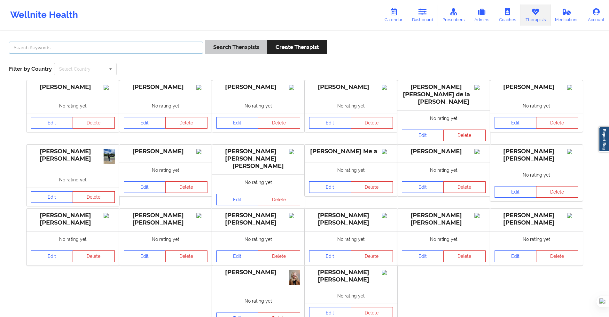
drag, startPoint x: 179, startPoint y: 51, endPoint x: 211, endPoint y: 50, distance: 32.3
click at [179, 51] on input "text" at bounding box center [106, 48] width 194 height 12
paste input "Ana Tizón Hernando"
type input "Ana Tizón Hernando"
click at [229, 50] on button "Search Therapists" at bounding box center [236, 47] width 62 height 14
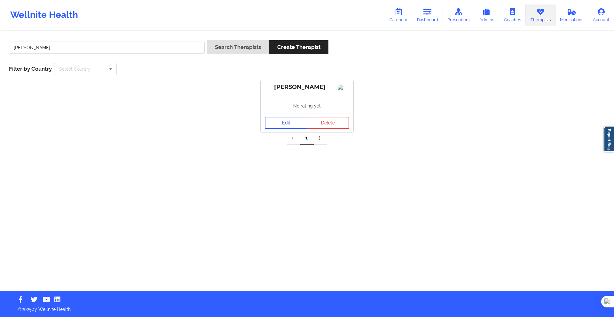
click at [280, 126] on link "Edit" at bounding box center [286, 123] width 42 height 12
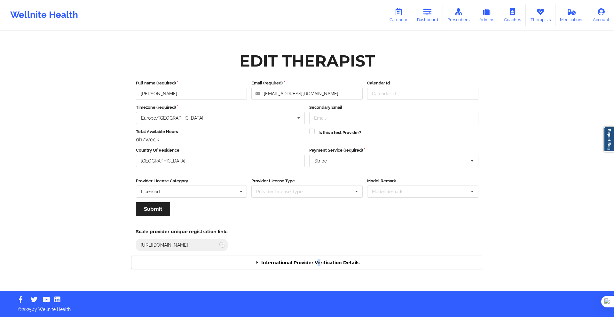
click at [319, 259] on div "International Provider Verification Details" at bounding box center [306, 262] width 351 height 13
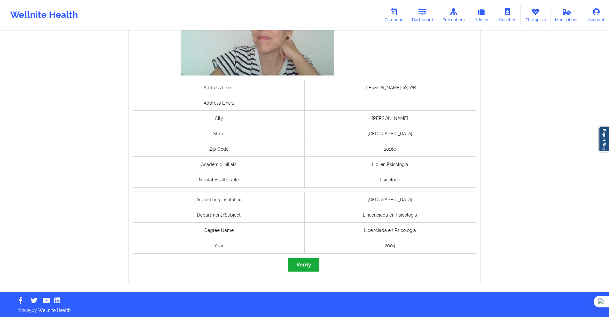
scroll to position [432, 0]
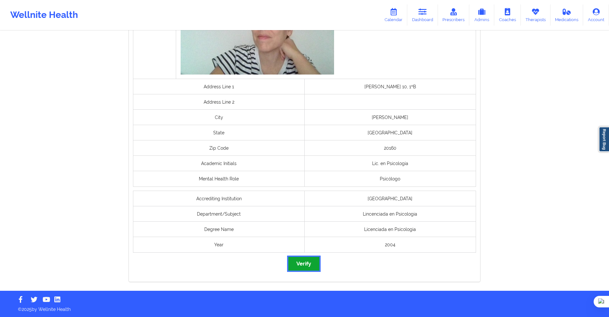
click at [307, 266] on button "Verify" at bounding box center [303, 264] width 31 height 14
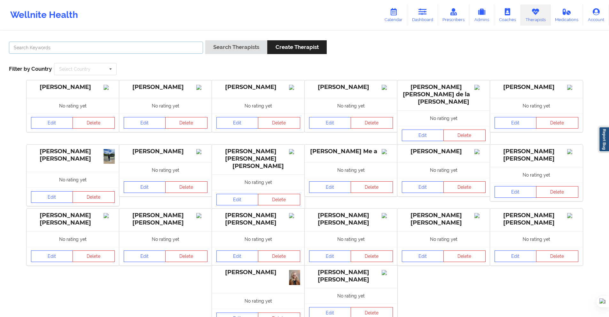
click at [105, 47] on input "text" at bounding box center [106, 48] width 194 height 12
paste input "Laura Fernández"
type input "Laura Fernández"
click at [231, 51] on button "Search Therapists" at bounding box center [236, 47] width 62 height 14
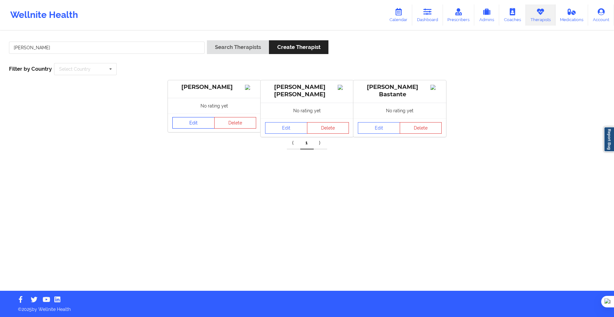
click at [200, 126] on link "Edit" at bounding box center [193, 123] width 42 height 12
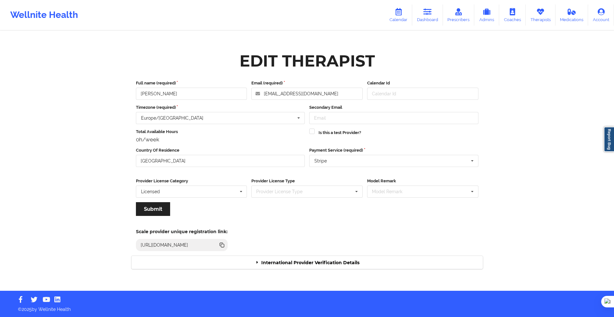
click at [299, 267] on div "International Provider Verification Details" at bounding box center [306, 262] width 351 height 13
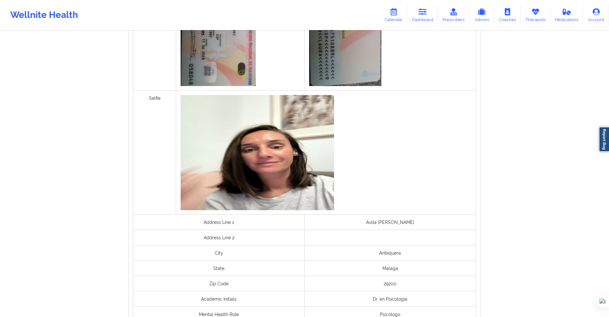
scroll to position [415, 0]
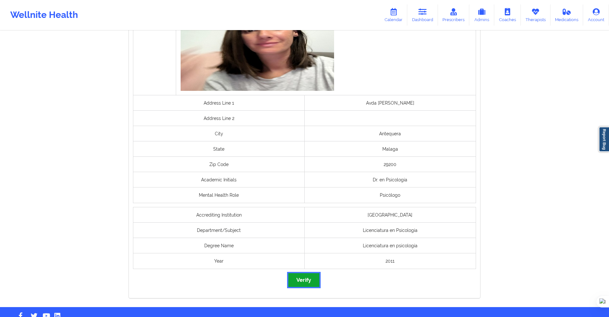
click at [304, 276] on button "Verify" at bounding box center [303, 280] width 31 height 14
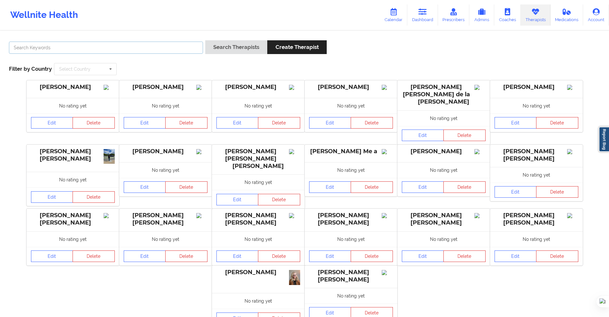
drag, startPoint x: 173, startPoint y: 46, endPoint x: 177, endPoint y: 48, distance: 5.3
click at [173, 46] on input "text" at bounding box center [106, 48] width 194 height 12
paste input "Cristina Barrio Pardo"
type input "Cristina Barrio Pardo"
click at [211, 49] on button "Search Therapists" at bounding box center [236, 47] width 62 height 14
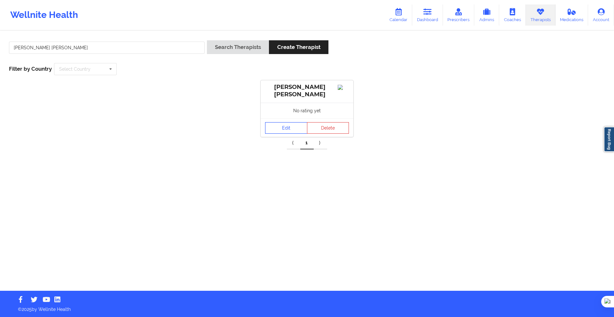
click at [280, 128] on link "Edit" at bounding box center [286, 128] width 42 height 12
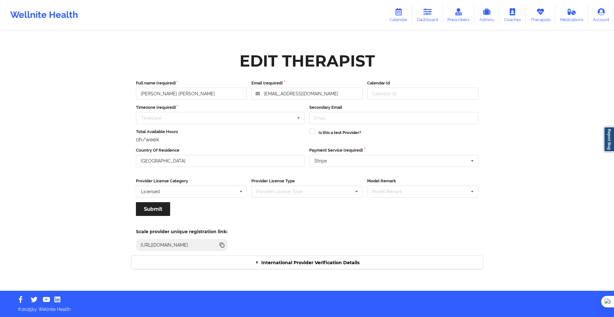
click at [315, 261] on div "International Provider Verification Details" at bounding box center [306, 262] width 351 height 13
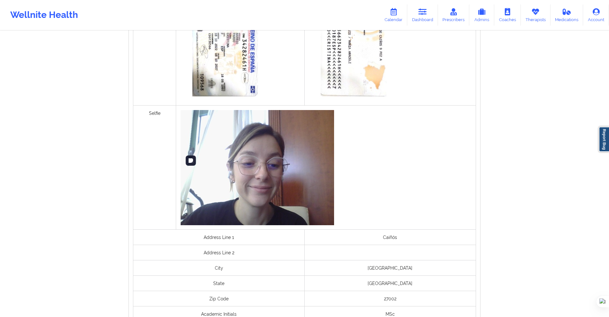
scroll to position [447, 0]
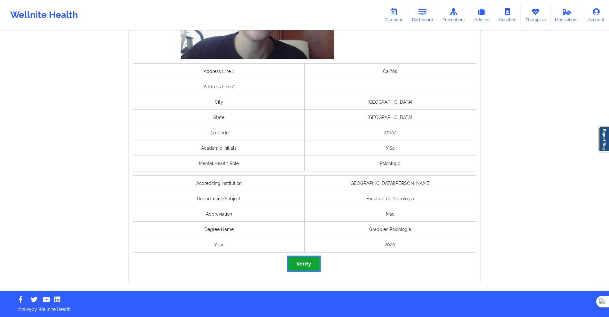
click at [309, 264] on button "Verify" at bounding box center [303, 264] width 31 height 14
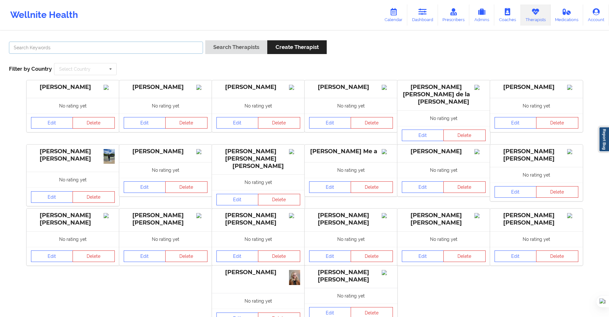
drag, startPoint x: 185, startPoint y: 49, endPoint x: 203, endPoint y: 50, distance: 17.9
click at [185, 49] on input "text" at bounding box center [106, 48] width 194 height 12
paste input "Paula María Luna Ovalle"
type input "Paula María Luna Ovalle"
click at [215, 50] on button "Search Therapists" at bounding box center [236, 47] width 62 height 14
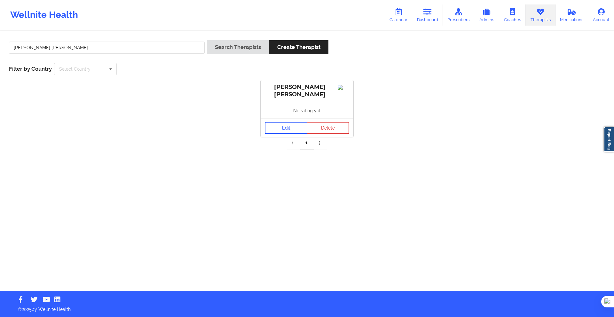
click at [278, 128] on link "Edit" at bounding box center [286, 128] width 42 height 12
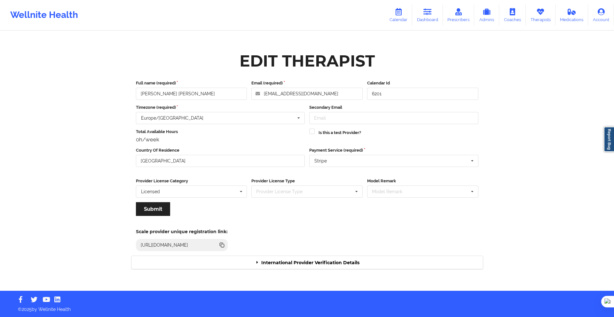
click at [325, 265] on div "International Provider Verification Details" at bounding box center [306, 262] width 351 height 13
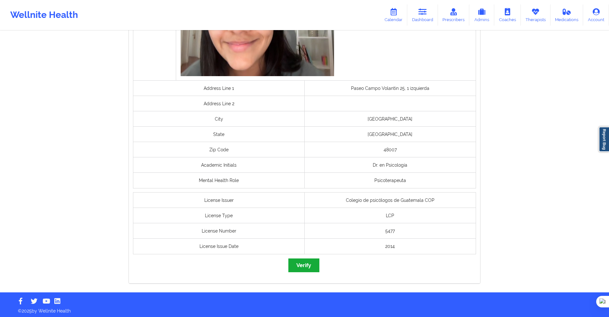
scroll to position [390, 0]
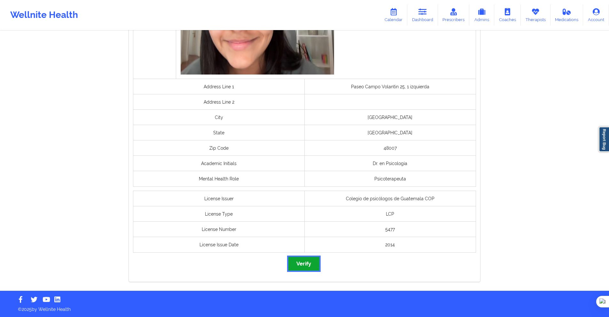
click at [307, 266] on button "Verify" at bounding box center [303, 264] width 31 height 14
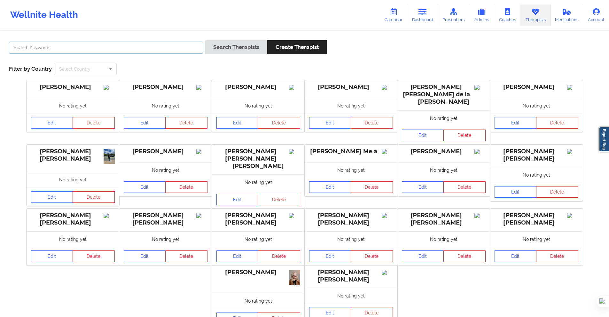
click at [187, 48] on input "text" at bounding box center [106, 48] width 194 height 12
paste input "MONICA GRANADOS SAMON"
type input "MONICA GRANADOS SAMON"
click at [213, 52] on button "Search Therapists" at bounding box center [236, 47] width 62 height 14
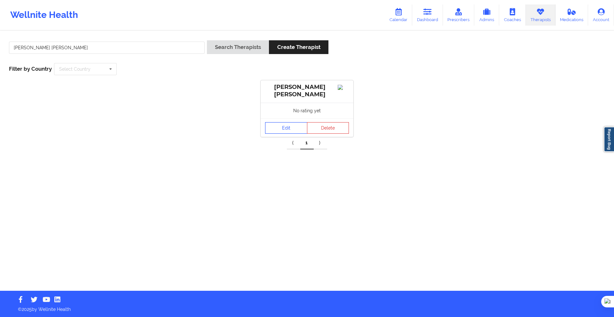
click at [289, 128] on link "Edit" at bounding box center [286, 128] width 42 height 12
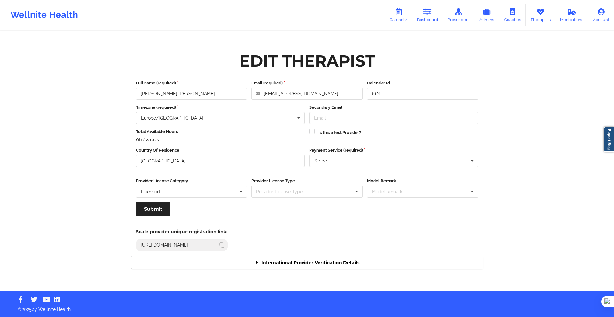
click at [315, 263] on div "International Provider Verification Details" at bounding box center [306, 262] width 351 height 13
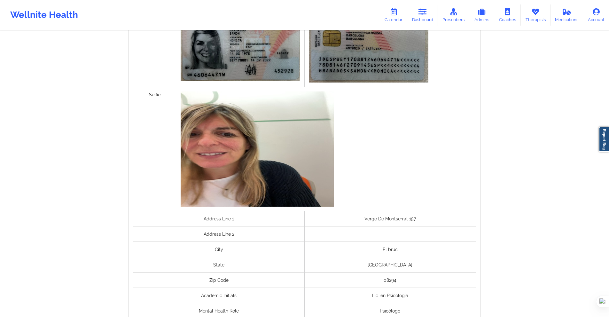
scroll to position [394, 0]
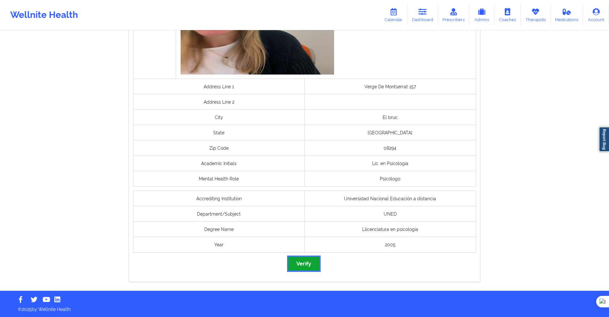
click at [309, 269] on button "Verify" at bounding box center [303, 264] width 31 height 14
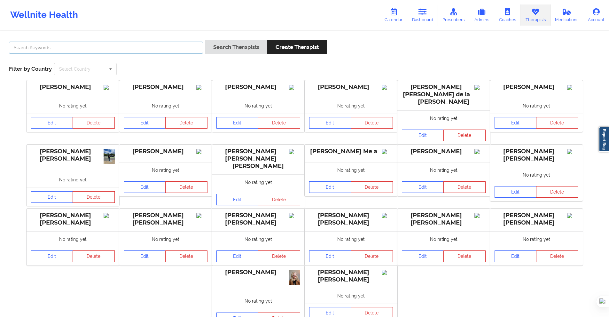
click at [193, 49] on input "text" at bounding box center [106, 48] width 194 height 12
paste input "leyre garcia de ceca rozas"
type input "leyre garcia de ceca rozas"
click at [222, 50] on button "Search Therapists" at bounding box center [236, 47] width 62 height 14
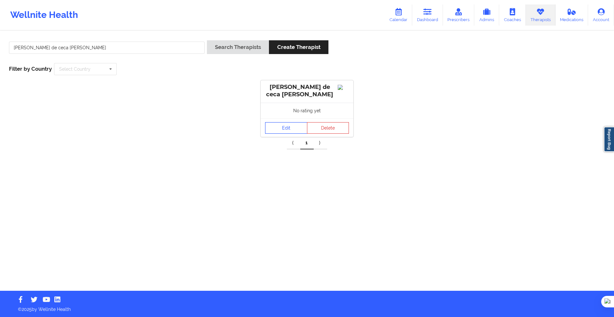
click at [282, 123] on link "Edit" at bounding box center [286, 128] width 42 height 12
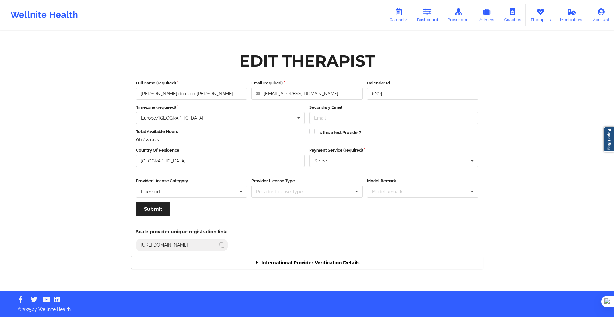
click at [318, 264] on div "International Provider Verification Details" at bounding box center [306, 262] width 351 height 13
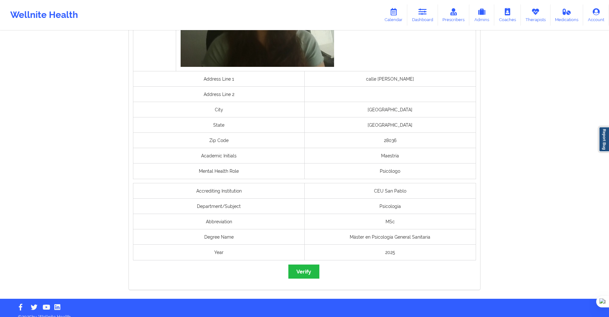
scroll to position [449, 0]
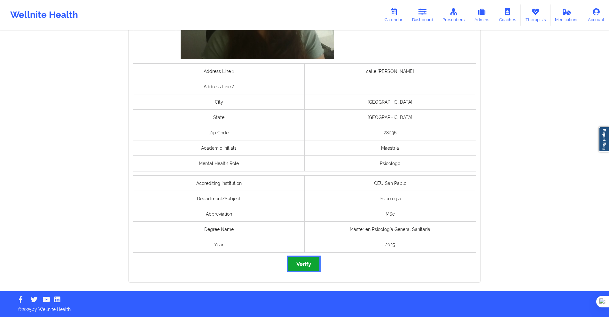
click at [300, 269] on button "Verify" at bounding box center [303, 264] width 31 height 14
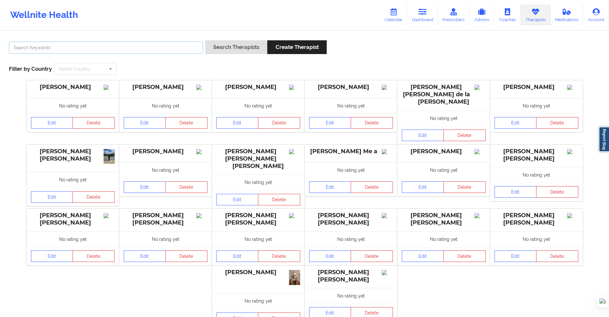
click at [194, 46] on input "text" at bounding box center [106, 48] width 194 height 12
paste input "CARMEN COSANO NAVAS"
type input "CARMEN COSANO NAVAS"
click at [218, 50] on button "Search Therapists" at bounding box center [236, 47] width 62 height 14
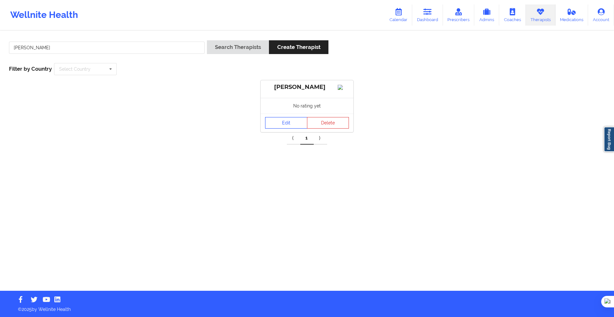
click at [276, 125] on link "Edit" at bounding box center [286, 123] width 42 height 12
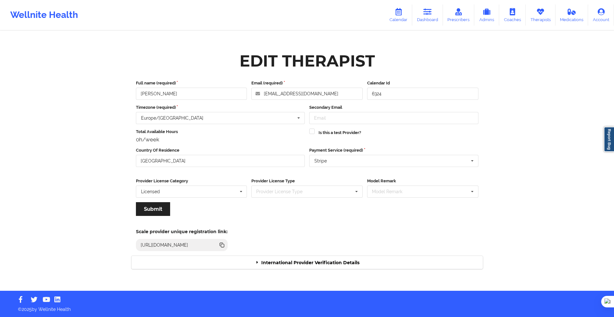
click at [306, 260] on div "International Provider Verification Details" at bounding box center [306, 262] width 351 height 13
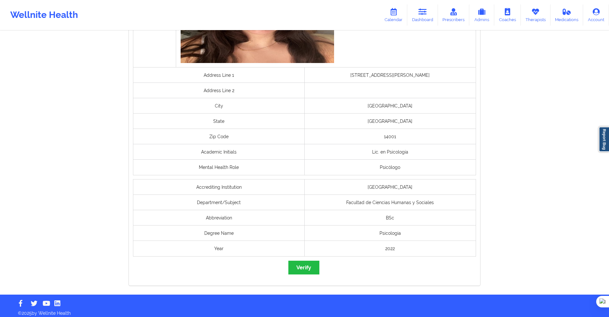
scroll to position [447, 0]
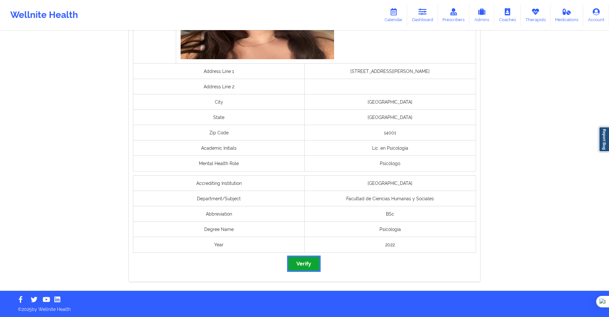
click at [306, 264] on button "Verify" at bounding box center [303, 264] width 31 height 14
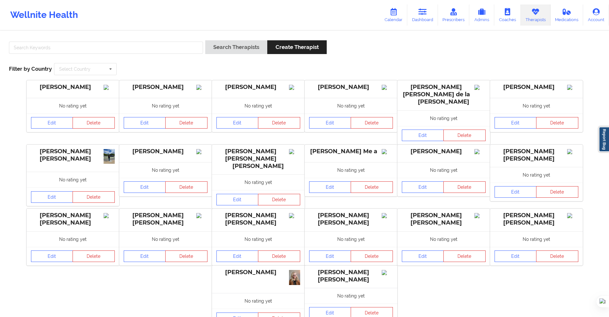
click at [184, 58] on div at bounding box center [106, 49] width 198 height 18
click at [193, 52] on input "text" at bounding box center [106, 48] width 194 height 12
paste input "Maria Paterna Galvin"
type input "Maria Paterna Galvin"
click at [217, 49] on button "Search Therapists" at bounding box center [236, 47] width 62 height 14
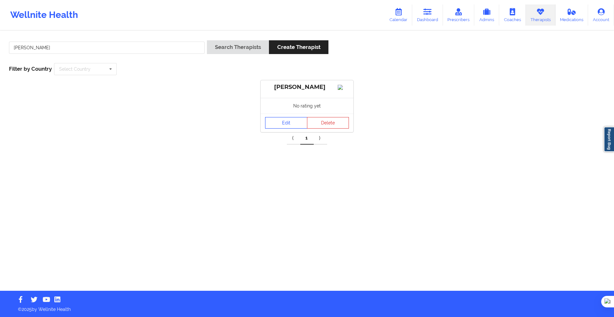
click at [288, 126] on link "Edit" at bounding box center [286, 123] width 42 height 12
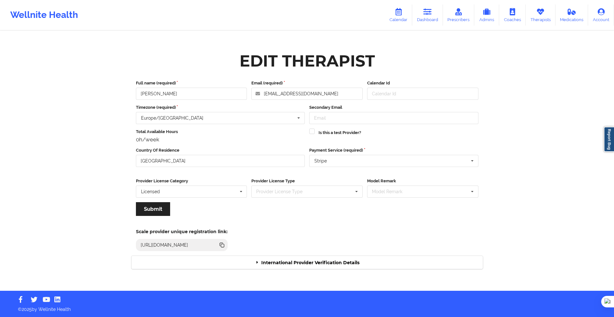
click at [282, 260] on div "International Provider Verification Details" at bounding box center [306, 262] width 351 height 13
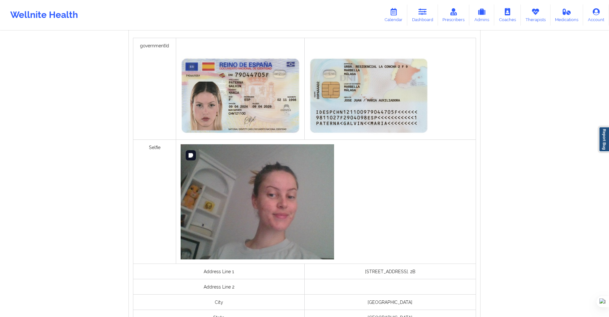
scroll to position [384, 0]
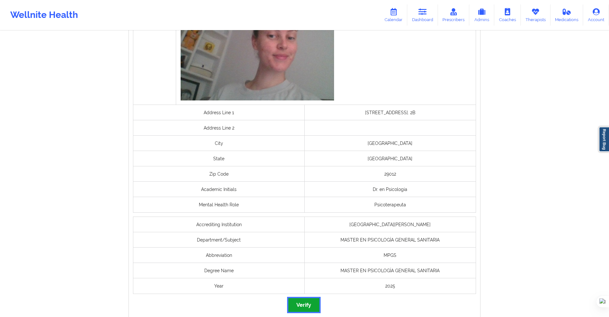
click at [303, 300] on button "Verify" at bounding box center [303, 305] width 31 height 14
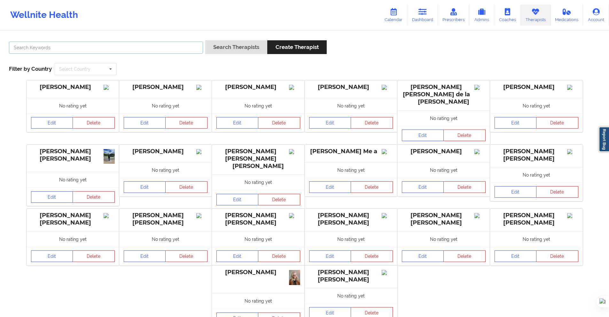
drag, startPoint x: 192, startPoint y: 53, endPoint x: 195, endPoint y: 51, distance: 4.3
click at [192, 53] on input "text" at bounding box center [106, 48] width 194 height 12
paste input "Marina Schmilovich Malagón"
type input "Marina Schmilovich Malagón"
click at [212, 50] on button "Search Therapists" at bounding box center [236, 47] width 62 height 14
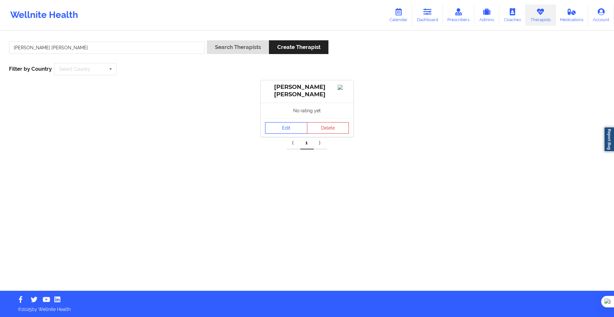
click at [275, 129] on link "Edit" at bounding box center [286, 128] width 42 height 12
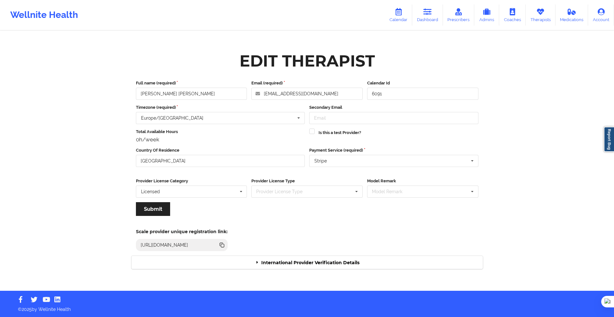
drag, startPoint x: 308, startPoint y: 262, endPoint x: 309, endPoint y: 258, distance: 3.9
click at [309, 262] on div "International Provider Verification Details" at bounding box center [306, 262] width 351 height 13
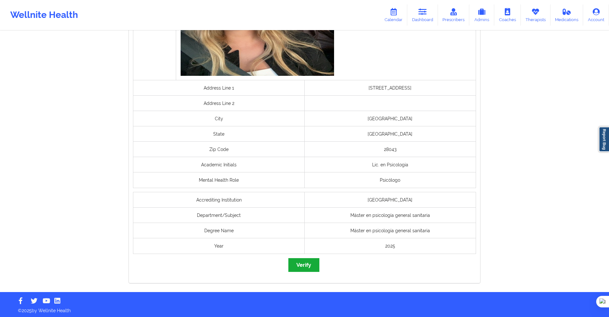
scroll to position [432, 0]
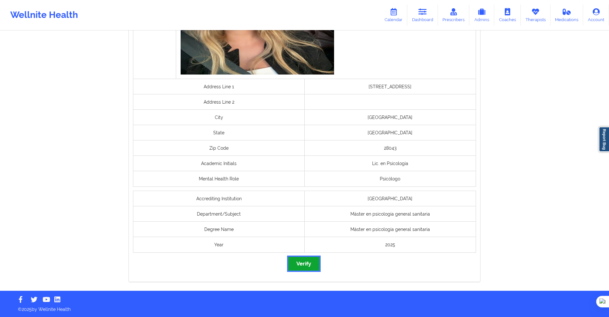
click at [303, 260] on button "Verify" at bounding box center [303, 264] width 31 height 14
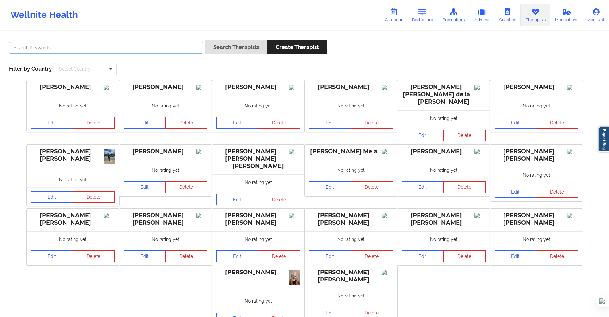
click at [185, 46] on input "text" at bounding box center [106, 48] width 194 height 12
paste input "Marta Castell Sanchez Barranco"
type input "Marta Castell Sanchez Barranco"
click at [215, 49] on button "Search Therapists" at bounding box center [236, 47] width 62 height 14
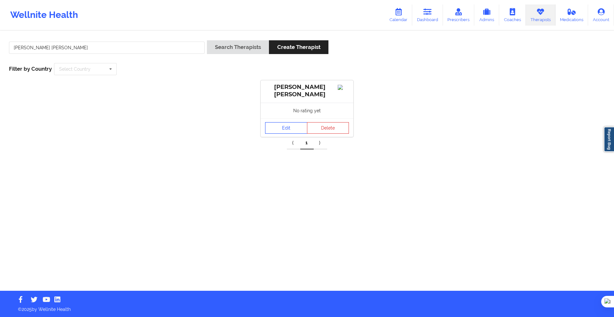
click at [276, 130] on link "Edit" at bounding box center [286, 128] width 42 height 12
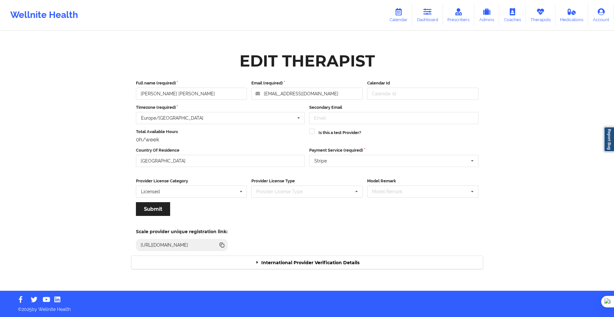
click at [290, 259] on div "International Provider Verification Details" at bounding box center [306, 262] width 351 height 13
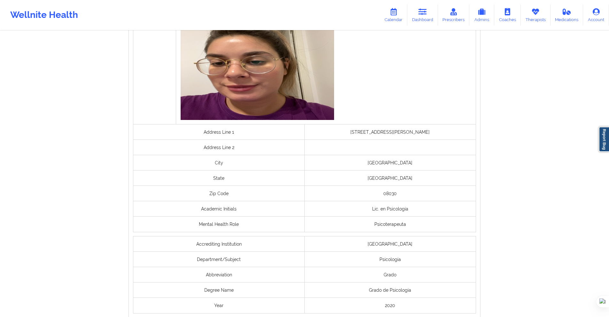
scroll to position [415, 0]
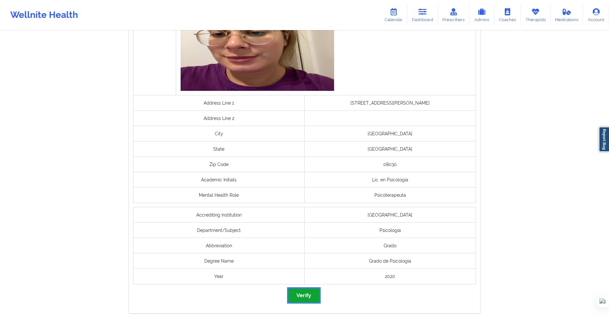
click at [301, 291] on button "Verify" at bounding box center [303, 295] width 31 height 14
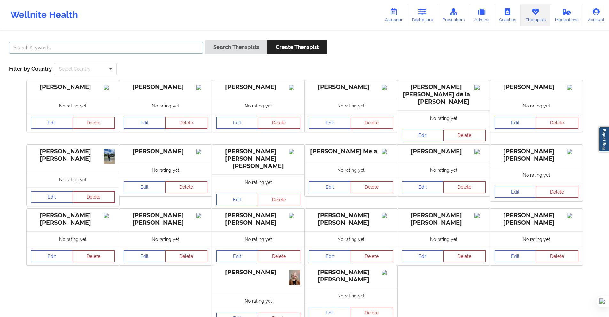
click at [199, 50] on input "text" at bounding box center [106, 48] width 194 height 12
paste input "Candela Camacho Prada"
type input "Candela Camacho Prada"
click at [209, 48] on button "Search Therapists" at bounding box center [236, 47] width 62 height 14
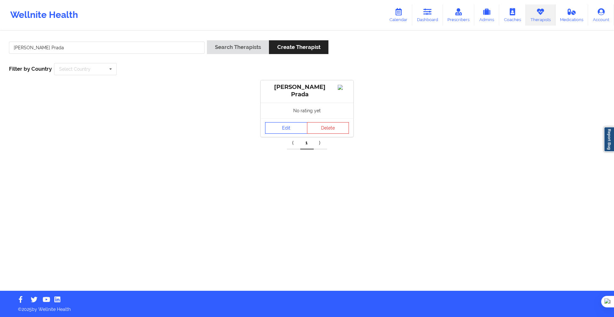
click at [277, 128] on link "Edit" at bounding box center [286, 128] width 42 height 12
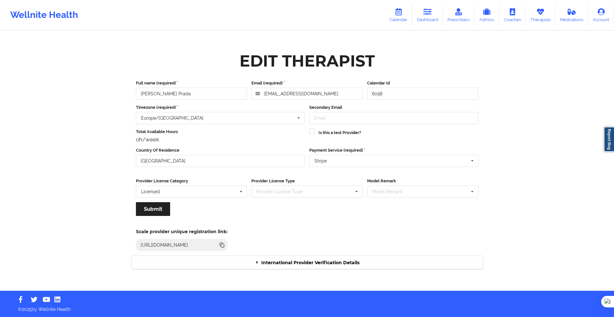
click at [300, 259] on div "International Provider Verification Details" at bounding box center [306, 262] width 351 height 13
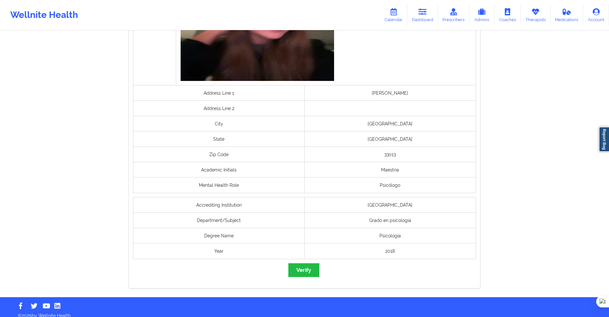
scroll to position [432, 0]
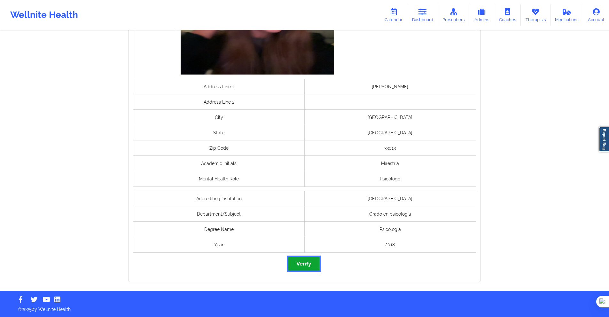
click at [307, 267] on button "Verify" at bounding box center [303, 264] width 31 height 14
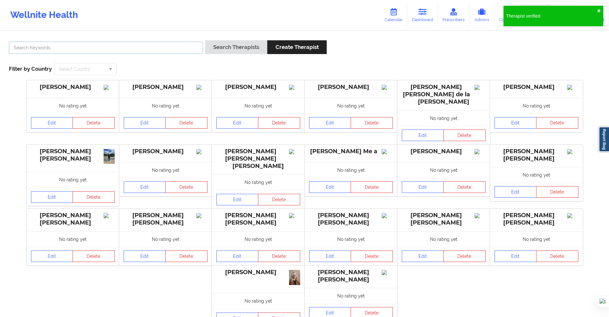
click at [191, 46] on input "text" at bounding box center [106, 48] width 194 height 12
paste input "Jordi Dou"
type input "Jordi Dou"
click at [212, 48] on button "Search Therapists" at bounding box center [236, 47] width 62 height 14
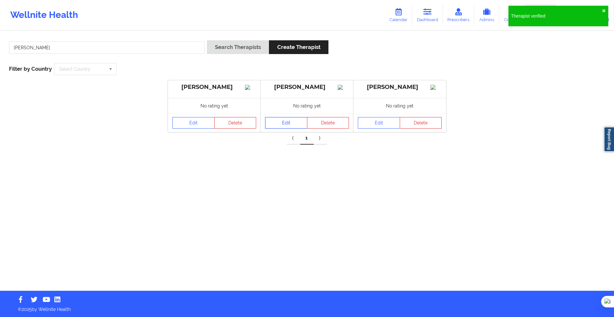
click at [280, 126] on link "Edit" at bounding box center [286, 123] width 42 height 12
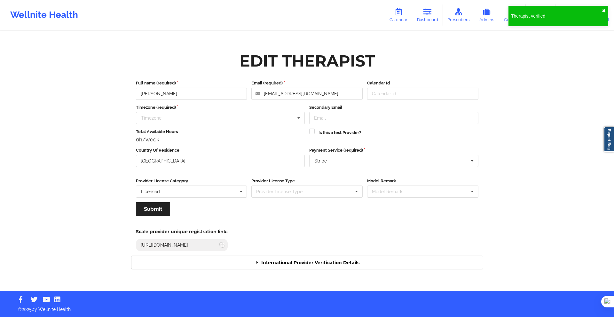
click at [603, 10] on button "✖︎" at bounding box center [603, 10] width 4 height 5
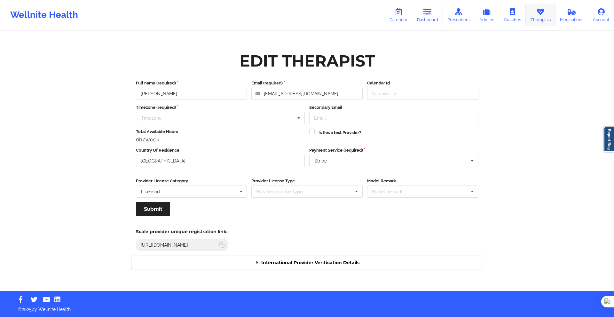
click at [534, 16] on link "Therapists" at bounding box center [540, 14] width 30 height 21
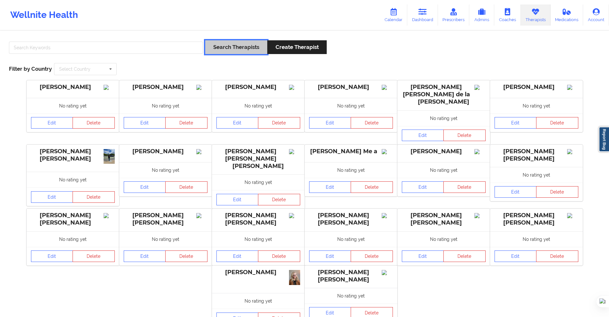
drag, startPoint x: 209, startPoint y: 51, endPoint x: 205, endPoint y: 51, distance: 4.2
click at [208, 51] on button "Search Therapists" at bounding box center [236, 47] width 62 height 14
click at [187, 48] on input "text" at bounding box center [106, 48] width 194 height 12
paste input "Jordi Dou"
type input "Jordi Dou"
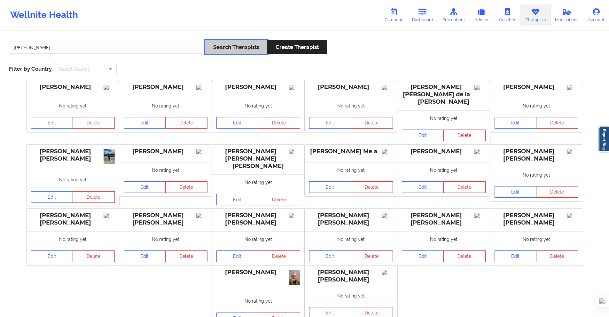
click at [222, 47] on button "Search Therapists" at bounding box center [236, 47] width 62 height 14
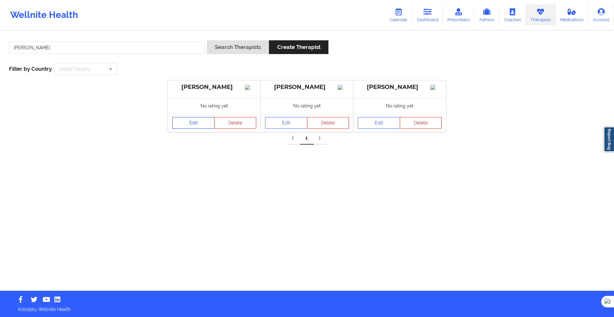
click at [195, 128] on link "Edit" at bounding box center [193, 123] width 42 height 12
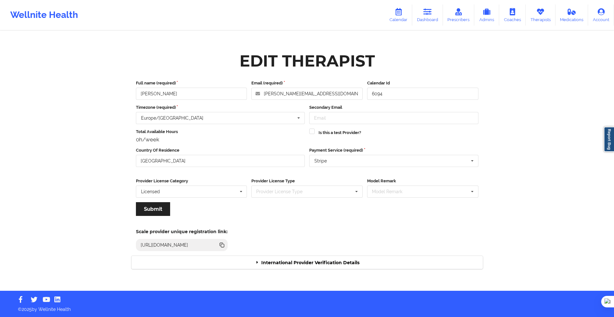
click at [260, 258] on div "International Provider Verification Details" at bounding box center [306, 262] width 351 height 13
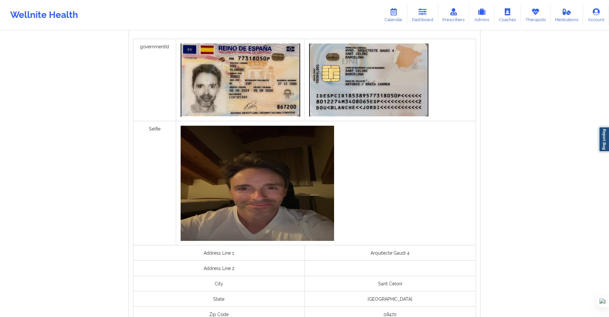
scroll to position [384, 0]
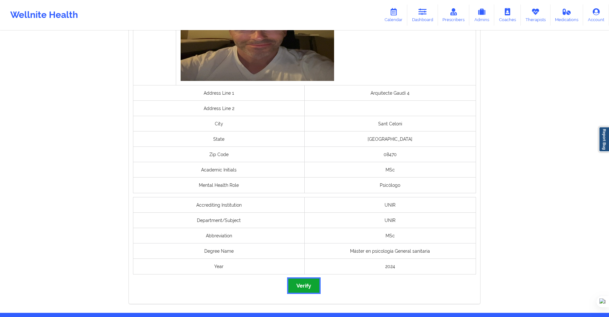
click at [306, 283] on button "Verify" at bounding box center [303, 285] width 31 height 14
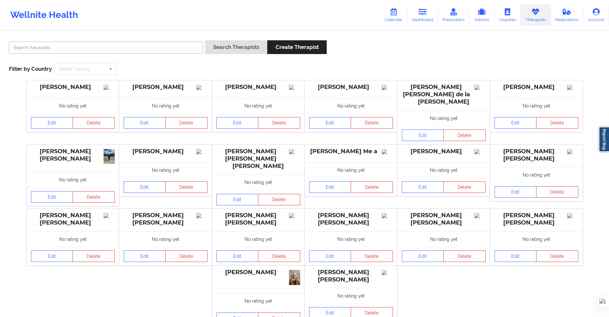
click at [195, 50] on input "text" at bounding box center [106, 48] width 194 height 12
paste input "Norali Lozano"
type input "Norali Lozano"
click at [213, 51] on button "Search Therapists" at bounding box center [236, 47] width 62 height 14
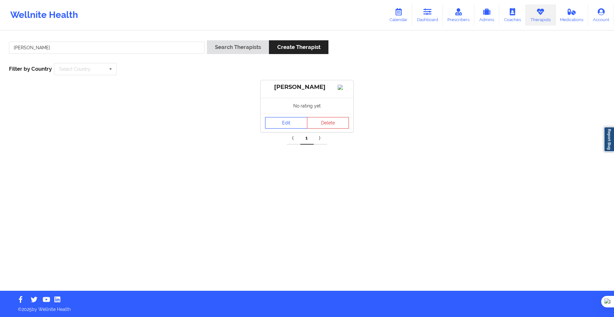
click at [291, 128] on link "Edit" at bounding box center [286, 123] width 42 height 12
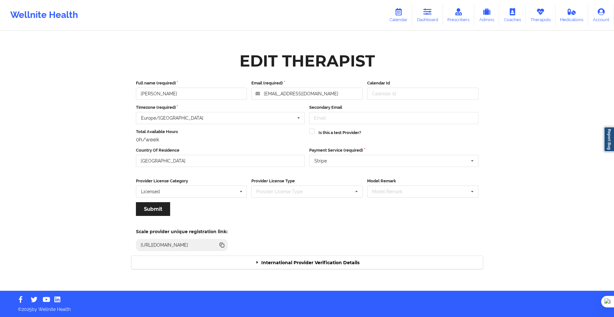
click at [326, 262] on div "International Provider Verification Details" at bounding box center [306, 262] width 351 height 13
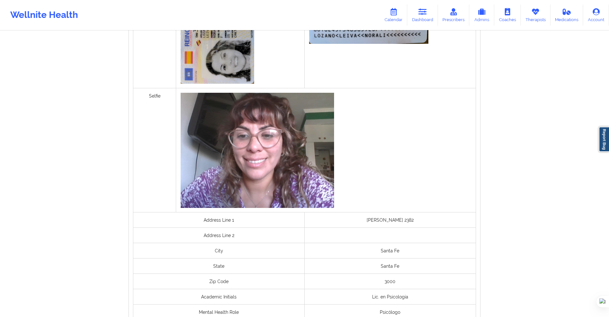
scroll to position [415, 0]
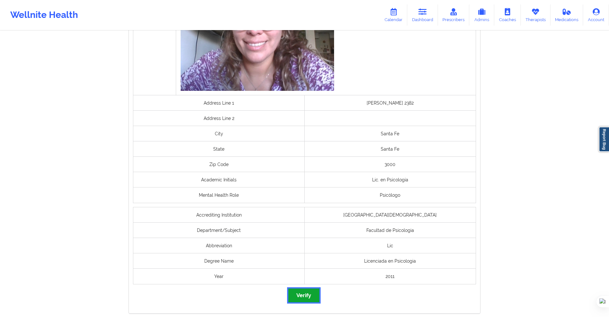
click at [311, 294] on button "Verify" at bounding box center [303, 295] width 31 height 14
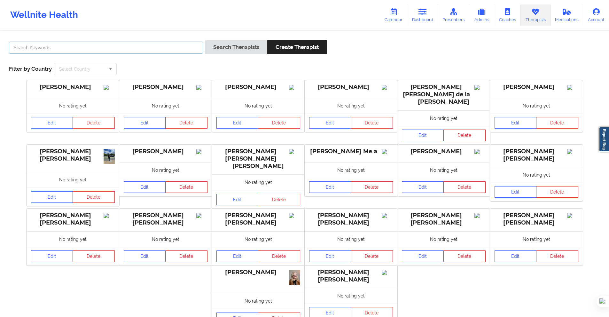
click at [185, 53] on input "text" at bounding box center [106, 48] width 194 height 12
paste input "Aurora Giménez Pastrana"
type input "Aurora Giménez Pastrana"
click at [205, 49] on button "Search Therapists" at bounding box center [236, 47] width 62 height 14
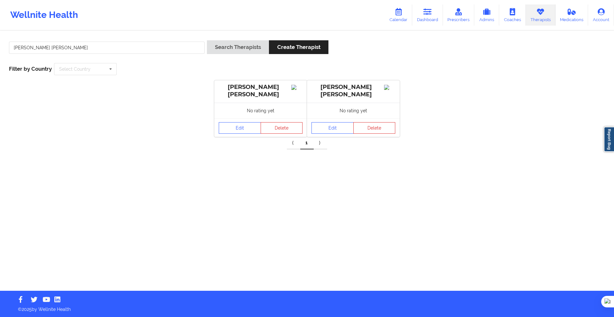
click at [240, 122] on div "Edit Delete" at bounding box center [260, 127] width 93 height 19
click at [238, 128] on link "Edit" at bounding box center [240, 128] width 42 height 12
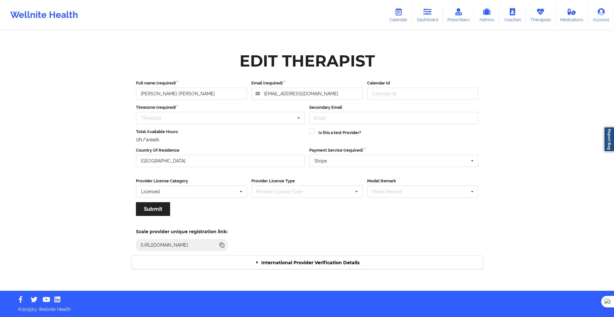
click at [289, 263] on div "International Provider Verification Details" at bounding box center [306, 262] width 351 height 13
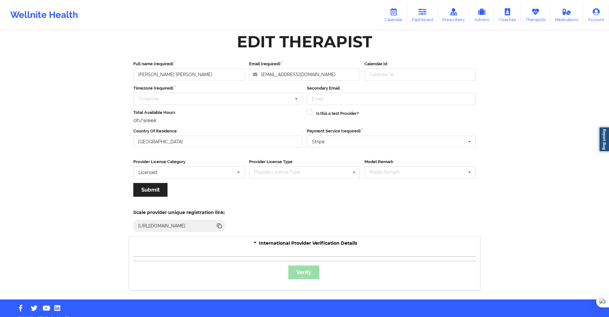
scroll to position [15, 0]
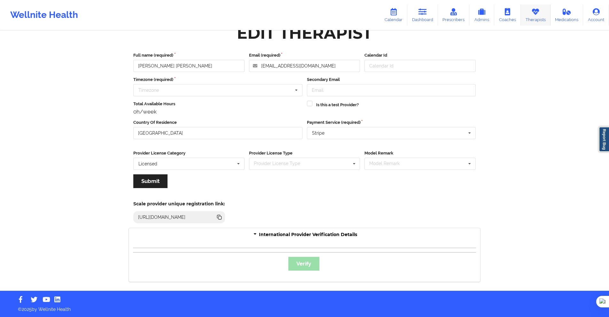
click at [537, 18] on link "Therapists" at bounding box center [536, 14] width 30 height 21
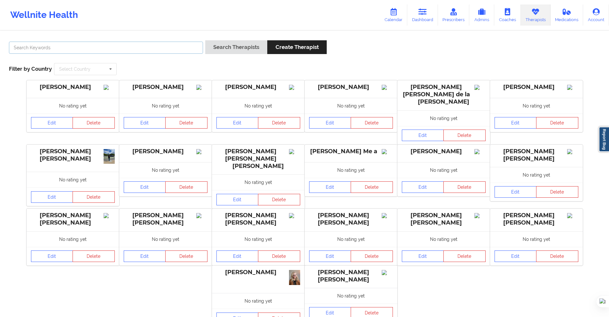
click at [186, 47] on input "text" at bounding box center [106, 48] width 194 height 12
paste input "Aurora Giménez Pastrana"
type input "Aurora Giménez Pastrana"
click at [221, 50] on button "Search Therapists" at bounding box center [236, 47] width 62 height 14
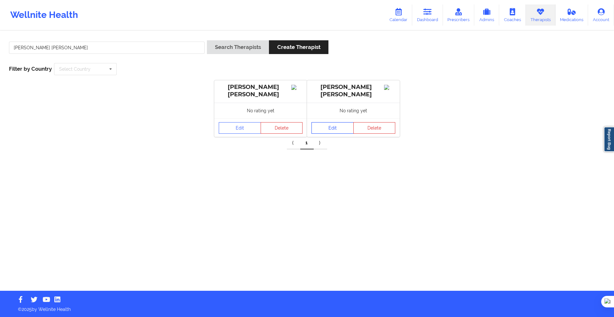
click at [339, 130] on link "Edit" at bounding box center [332, 128] width 42 height 12
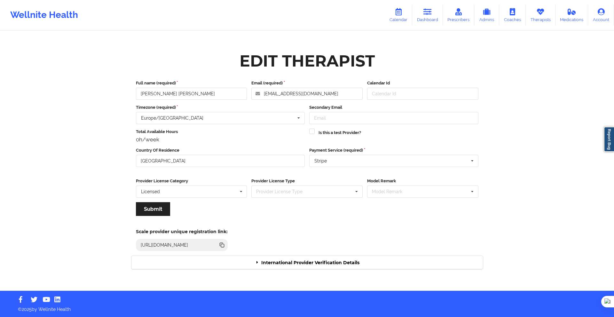
click at [360, 257] on div "International Provider Verification Details" at bounding box center [306, 262] width 351 height 13
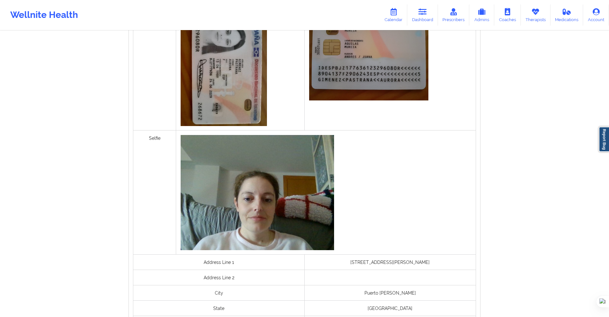
scroll to position [447, 0]
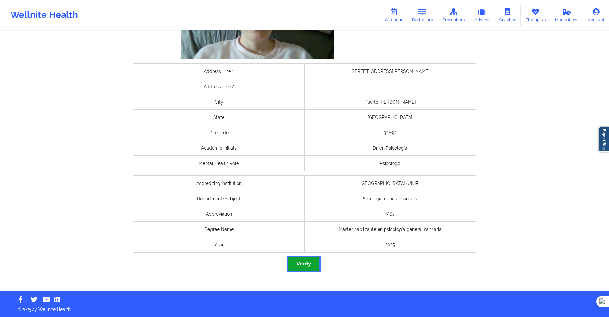
click at [311, 262] on button "Verify" at bounding box center [303, 264] width 31 height 14
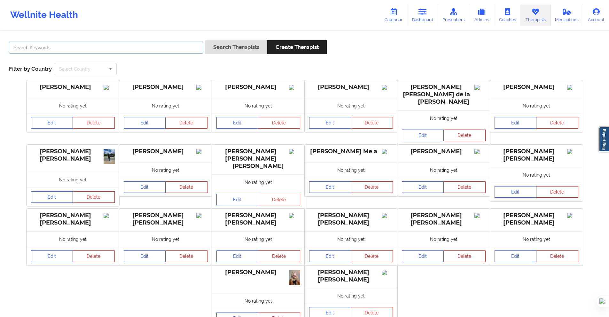
click at [199, 44] on input "text" at bounding box center [106, 48] width 194 height 12
paste input "Beatriz Corchado de Frutos"
type input "Beatriz Corchado de Frutos"
click at [220, 44] on button "Search Therapists" at bounding box center [236, 47] width 62 height 14
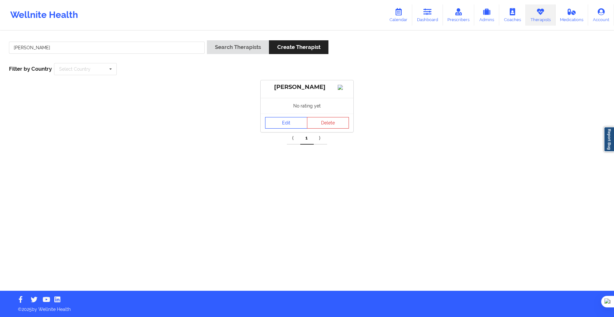
click at [282, 128] on link "Edit" at bounding box center [286, 123] width 42 height 12
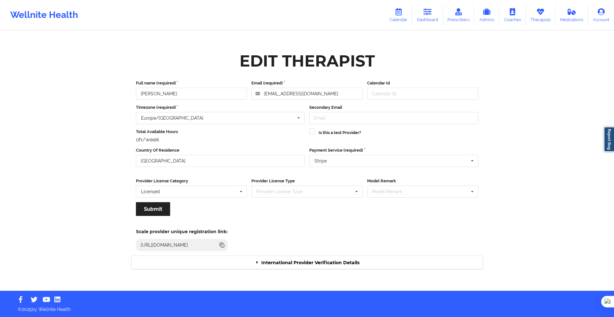
click at [302, 257] on div "Edit Therapist Full name (required) Beatriz Corchado de Frutos Email (required)…" at bounding box center [307, 161] width 360 height 225
click at [316, 255] on div "Scale provider unique registration link: https://www.wellnite.co/practice/regis…" at bounding box center [307, 237] width 360 height 35
click at [314, 258] on div "International Provider Verification Details" at bounding box center [306, 262] width 351 height 13
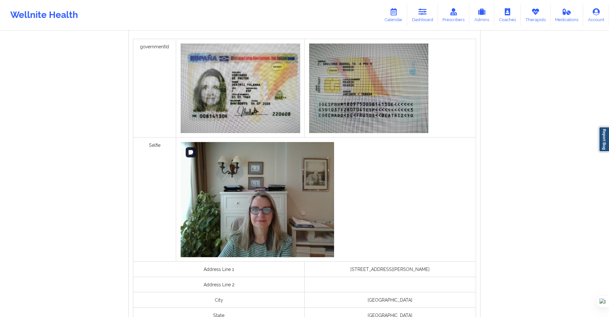
scroll to position [422, 0]
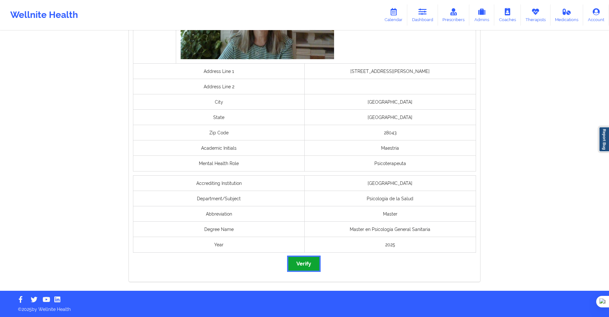
click at [307, 263] on button "Verify" at bounding box center [303, 264] width 31 height 14
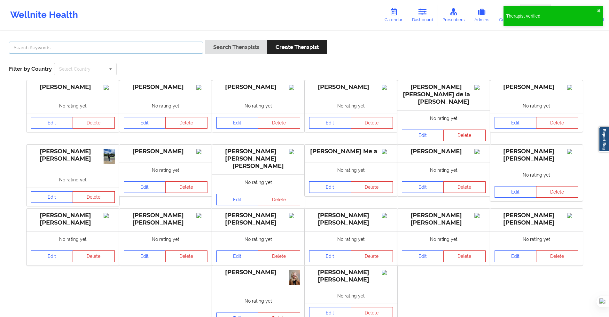
click at [159, 45] on input "text" at bounding box center [106, 48] width 194 height 12
paste input "Lilibeth Pinchi Guerrero"
type input "Lilibeth Pinchi Guerrero"
click at [213, 44] on button "Search Therapists" at bounding box center [236, 47] width 62 height 14
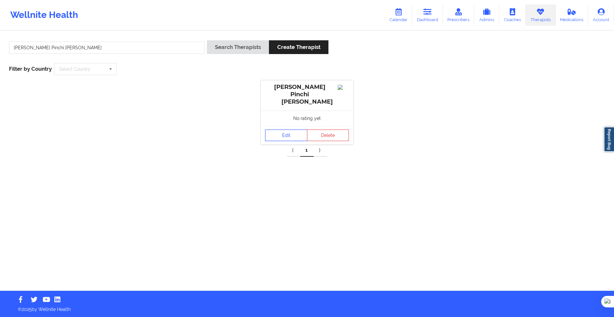
click at [282, 129] on link "Edit" at bounding box center [286, 135] width 42 height 12
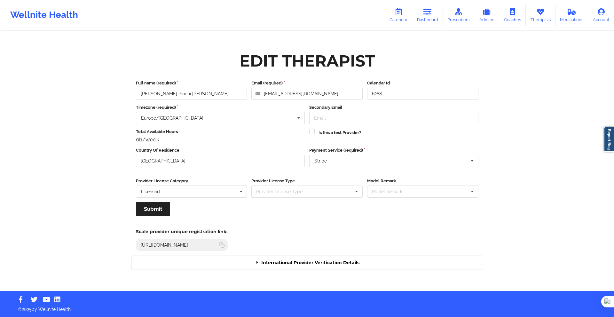
click at [295, 264] on div "International Provider Verification Details" at bounding box center [306, 262] width 351 height 13
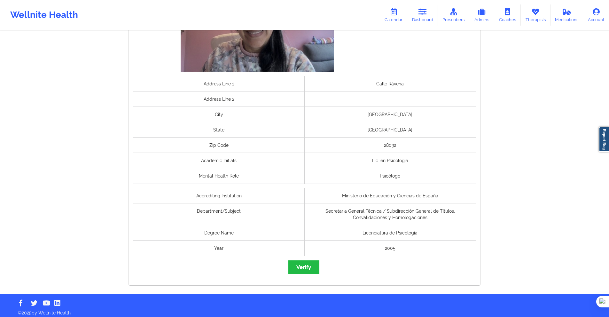
scroll to position [399, 0]
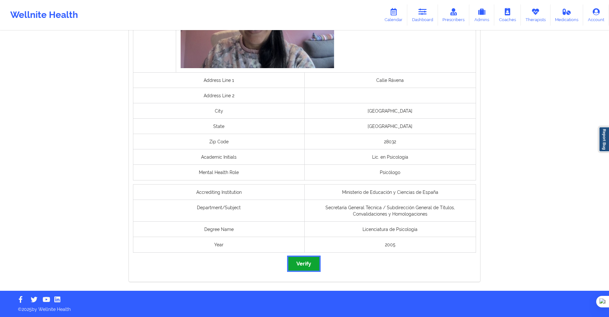
click at [314, 263] on button "Verify" at bounding box center [303, 264] width 31 height 14
